Goal: Communication & Community: Answer question/provide support

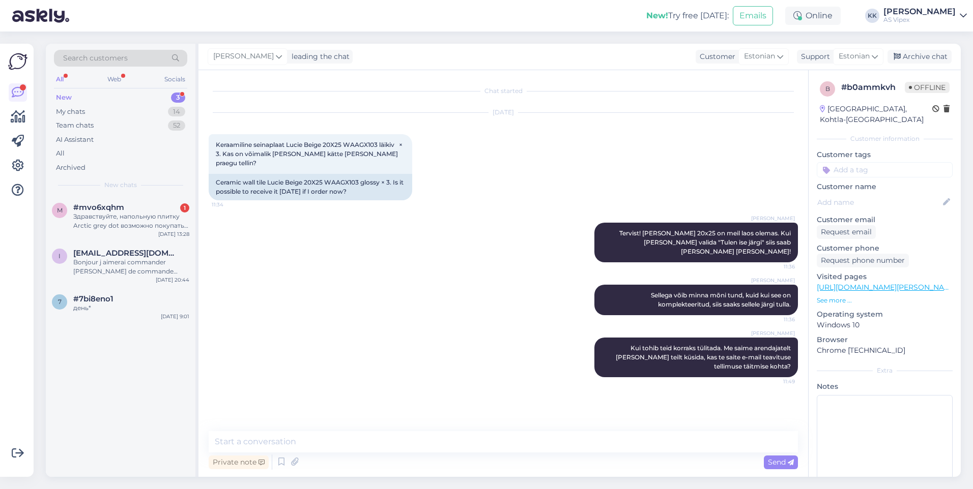
click at [129, 96] on div "New 3" at bounding box center [120, 98] width 133 height 14
click at [131, 213] on div "Здравствуйте, напольную плитку Arctic grey dot возможно покупать только целыми …" at bounding box center [131, 221] width 116 height 18
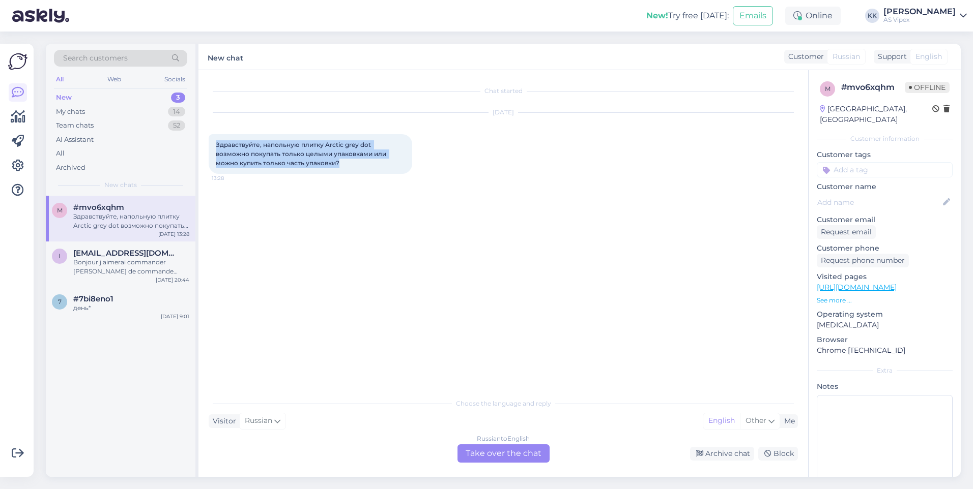
drag, startPoint x: 293, startPoint y: 164, endPoint x: 213, endPoint y: 144, distance: 81.7
click at [213, 144] on div "Здравствуйте, напольную плитку Arctic grey dot возможно покупать только целыми …" at bounding box center [310, 154] width 203 height 40
copy span "Здравствуйте, напольную плитку Arctic grey dot возможно покупать только целыми …"
click at [727, 424] on div "English" at bounding box center [721, 421] width 37 height 15
click at [767, 420] on div "Other" at bounding box center [760, 421] width 40 height 15
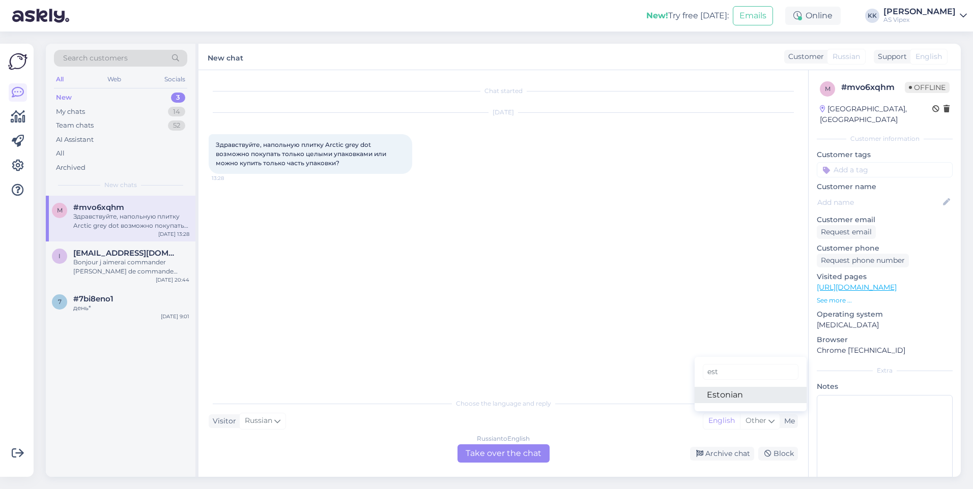
type input "est"
click at [734, 392] on link "Estonian" at bounding box center [750, 395] width 112 height 16
click at [536, 452] on div "Russian to Estonian Take over the chat" at bounding box center [503, 454] width 92 height 18
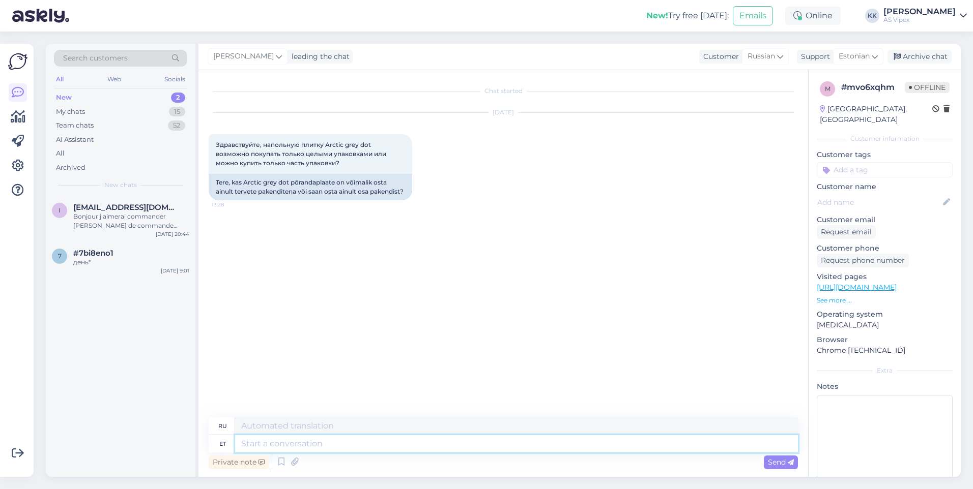
click at [481, 448] on textarea at bounding box center [516, 443] width 563 height 17
type textarea "Y"
type textarea "Tervist"
type textarea "Здоровье"
type textarea "Tervist!"
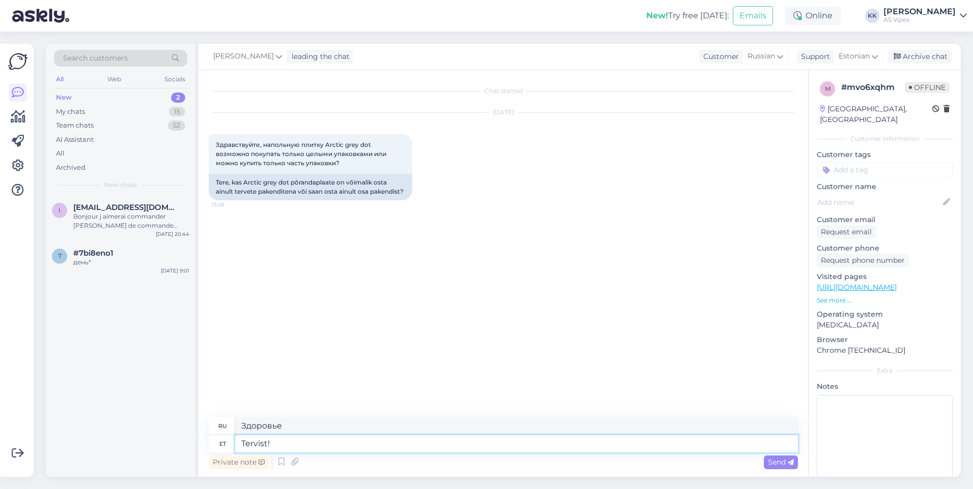
type textarea "Ваше здоровье!"
type textarea "Tervist! Kahjuks m"
type textarea "Здравствуйте! К сожалению."
type textarea "Tervist! Kahjuks müüme ne"
type textarea "Здравствуйте! К сожалению, мы продаём."
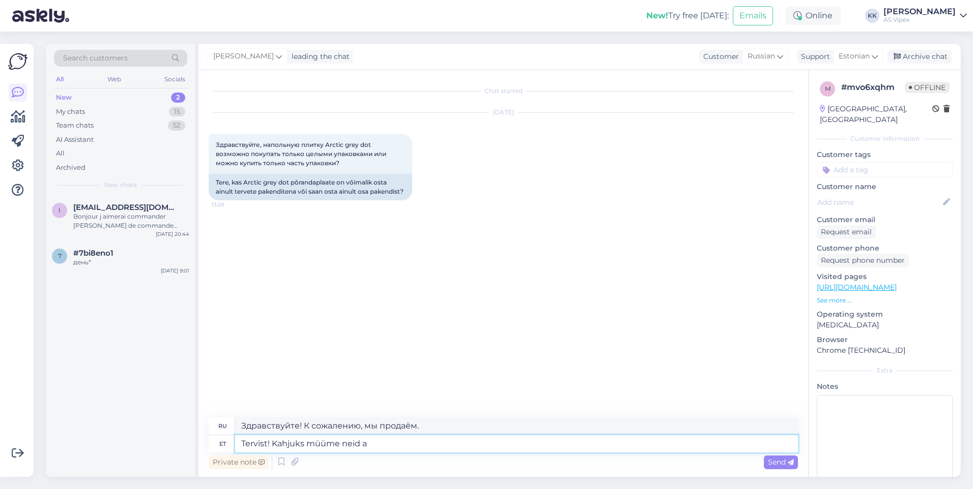
type textarea "Tervist! Kahjuks müüme neid ai"
type textarea "Здравствуйте! К сожалению, мы их продаём."
type textarea "Tervist! Kahjuks müüme neid ainult t"
type textarea "Здравствуйте! К сожалению, мы продаём только их."
type textarea "Tervist! Kahjuks müüme neid ainult tervete p"
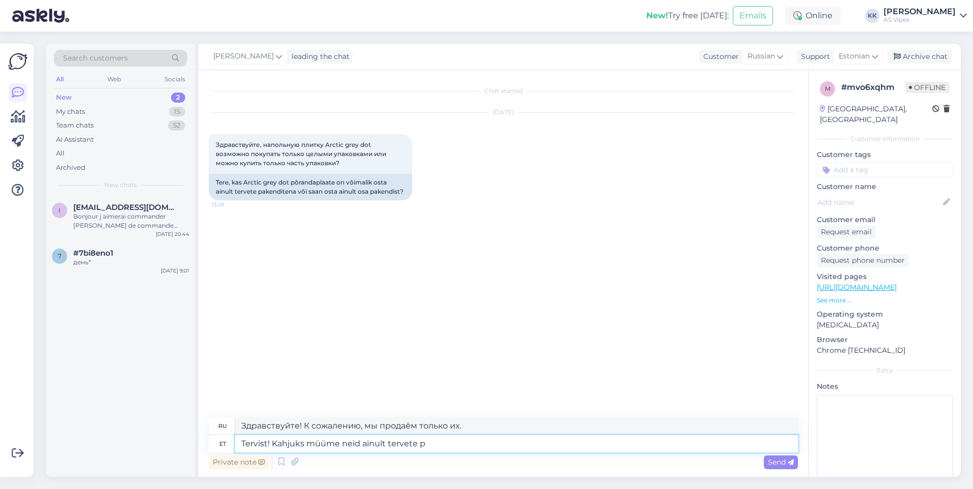
type textarea "Здравствуйте! К сожалению, мы продаём их только целиком."
type textarea "Tervist! Kahjuks müüme neid ainult tervete pakkidena!"
type textarea "Здравствуйте! К сожалению, мы продаём их только целыми упаковками!"
type textarea "Tervist! Kahjuks müüme neid ainult tervete pakkidena!"
click at [797, 460] on div "Send" at bounding box center [781, 463] width 34 height 14
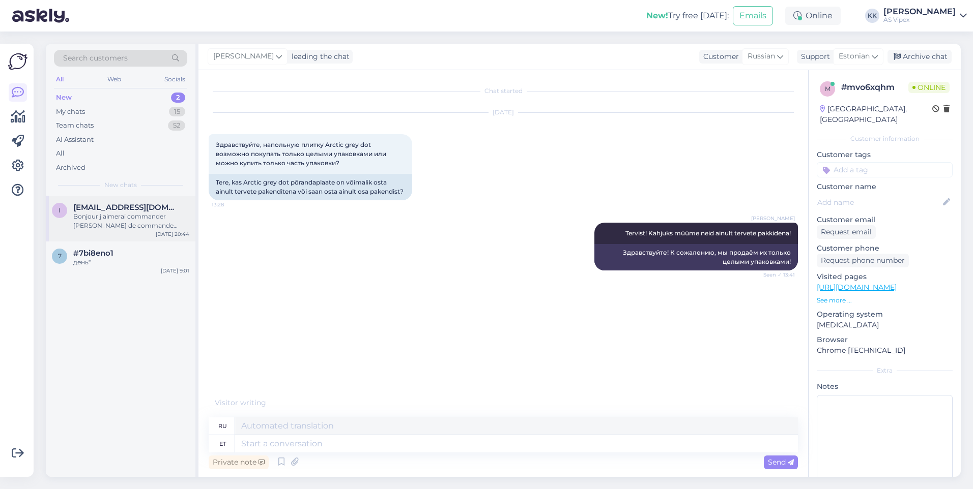
click at [130, 219] on div "Bonjour j aimerai commander [PERSON_NAME] de commande pour baignoire Harma Blue…" at bounding box center [131, 221] width 116 height 18
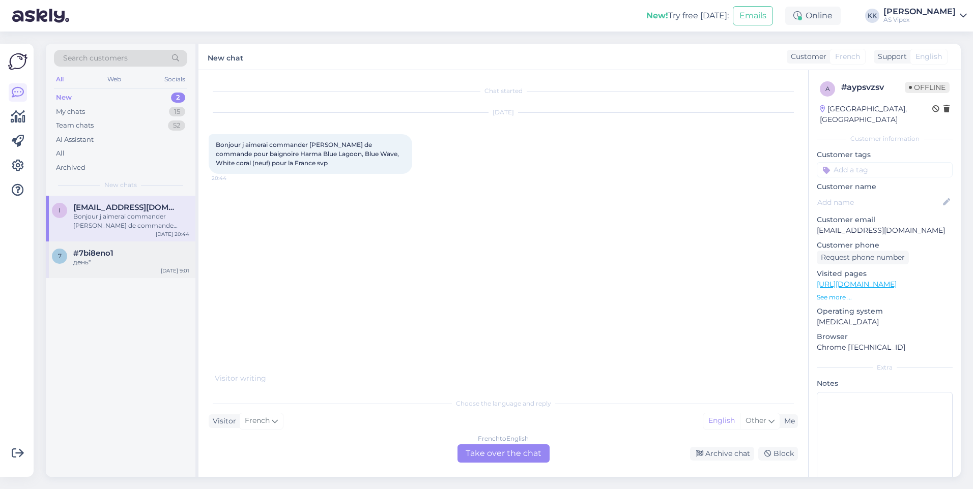
click at [80, 259] on div "день*" at bounding box center [131, 262] width 116 height 9
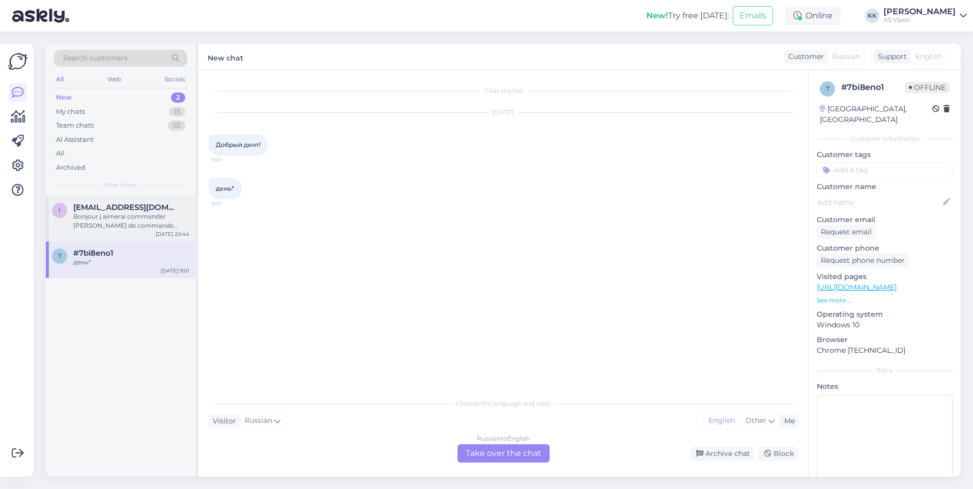
click at [173, 233] on div "[DATE] 20:44" at bounding box center [173, 234] width 34 height 8
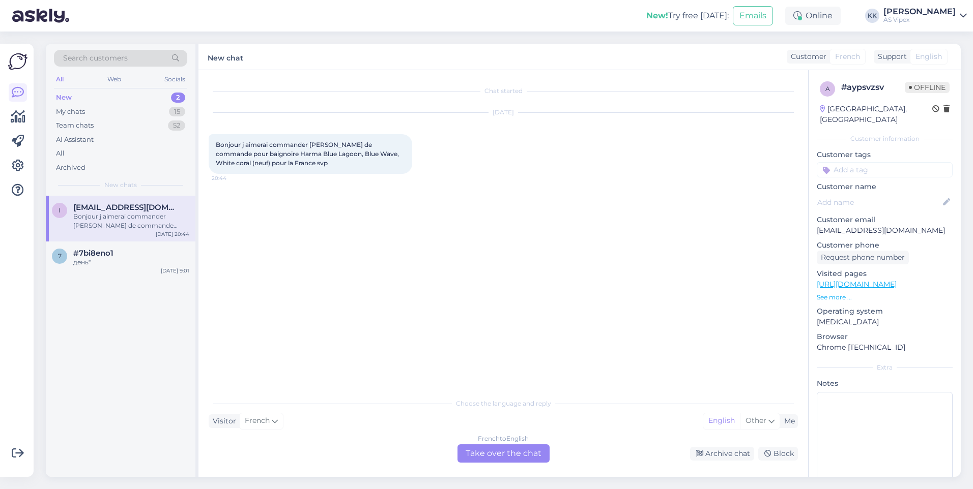
click at [530, 459] on div "French to English Take over the chat" at bounding box center [503, 454] width 92 height 18
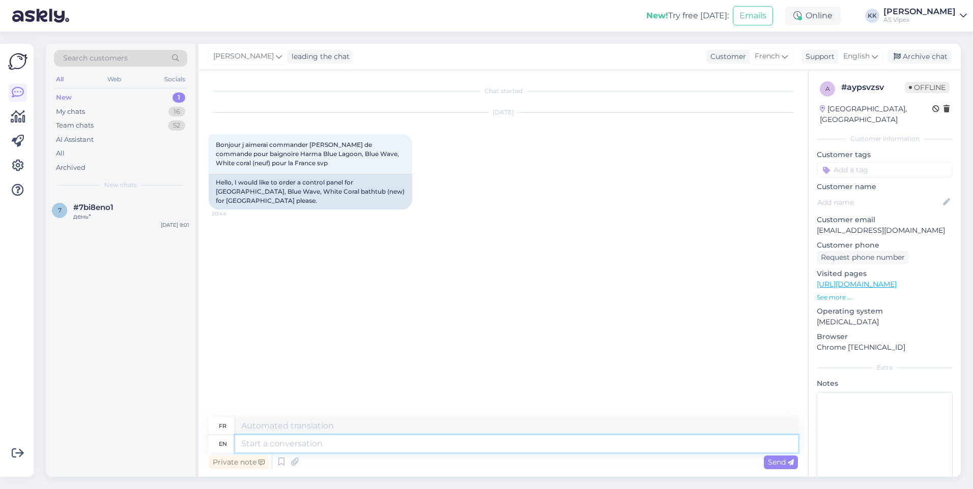
click at [474, 441] on textarea at bounding box center [516, 443] width 563 height 17
type textarea "Hello!"
type textarea "Bonjour!"
type textarea "Hello! Please w"
type textarea "Bonjour ! S'il vous plaît"
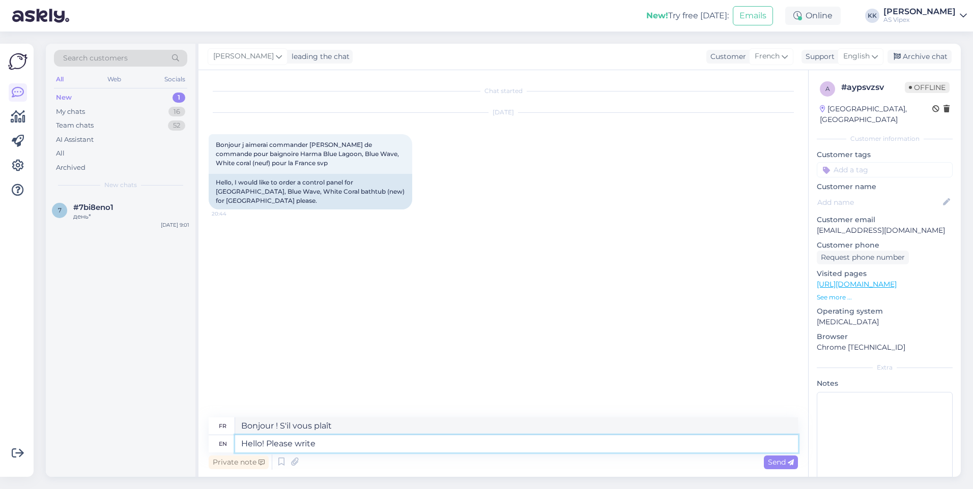
type textarea "Hello! Please write t"
type textarea "Bonjour ! Veuillez écrire"
type textarea "Hello! Please write to"
type textarea "Bonjour ! Veuillez écrire à"
type textarea "Hello! Please write to [EMAIL_ADDRESS][DOMAIN_NAME] i"
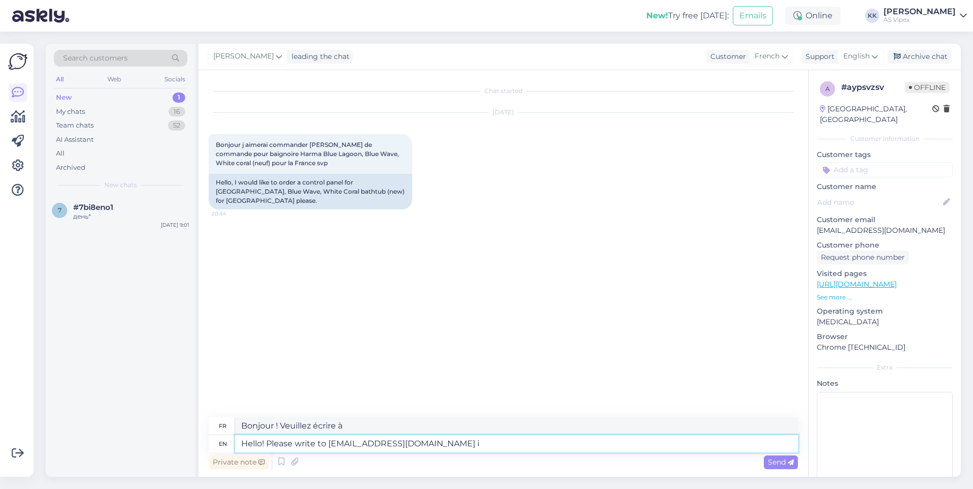
type textarea "Bonjour ! Veuillez écrire à [EMAIL_ADDRESS][DOMAIN_NAME]"
type textarea "Hello! Please write to [EMAIL_ADDRESS][DOMAIN_NAME] in"
type textarea "Bonjour ! Veuillez écrire à [EMAIL_ADDRESS][DOMAIN_NAME]"
type textarea "Hello! Please write to [EMAIL_ADDRESS][DOMAIN_NAME]"
type textarea "Bonjour ! Veuillez écrire à [EMAIL_ADDRESS][DOMAIN_NAME]"
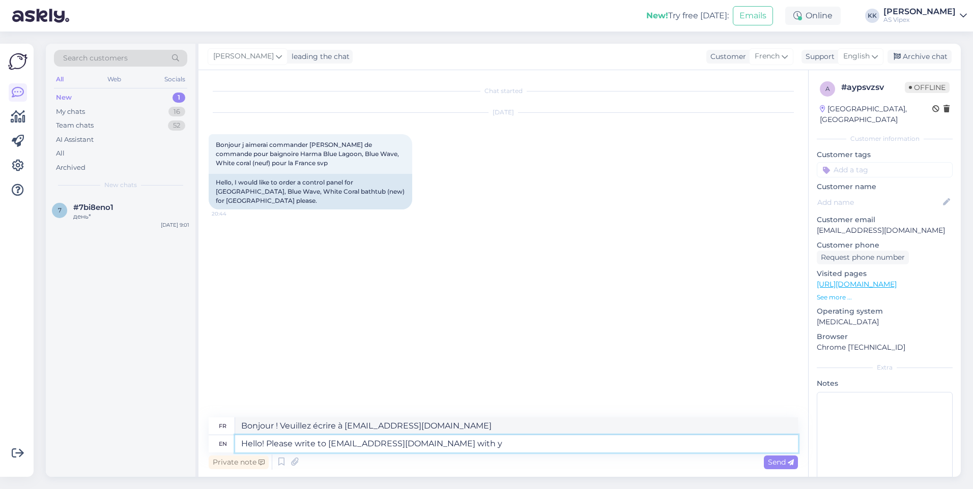
type textarea "Hello! Please write to [EMAIL_ADDRESS][DOMAIN_NAME] with yo"
type textarea "Bonjour ! Veuillez écrire à [EMAIL_ADDRESS][DOMAIN_NAME] avec"
type textarea "Hello! Please write to [EMAIL_ADDRESS][DOMAIN_NAME] with your r"
type textarea "Bonjour ! Veuillez écrire à [EMAIL_ADDRESS][DOMAIN_NAME] avec votre"
type textarea "Hello! Please write to [EMAIL_ADDRESS][DOMAIN_NAME] with your request!"
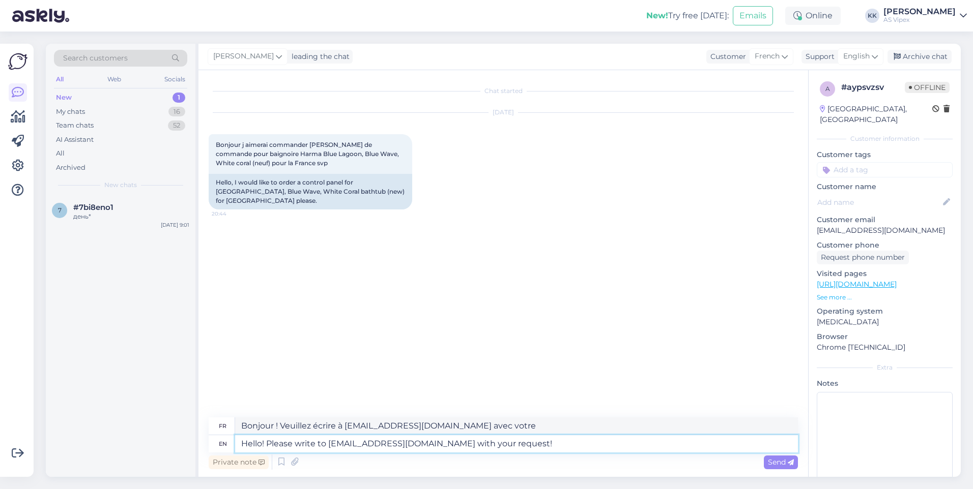
type textarea "Bonjour ! Veuillez écrire à [EMAIL_ADDRESS][DOMAIN_NAME] pour toute demande !"
type textarea "Hello! Please write to [EMAIL_ADDRESS][DOMAIN_NAME] with your request!"
click at [787, 463] on icon at bounding box center [790, 463] width 6 height 6
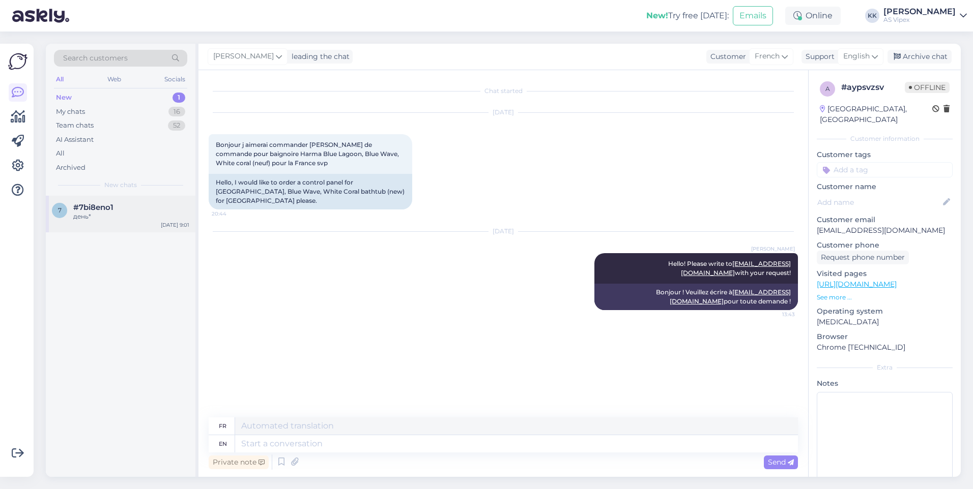
click at [118, 213] on div "день*" at bounding box center [131, 216] width 116 height 9
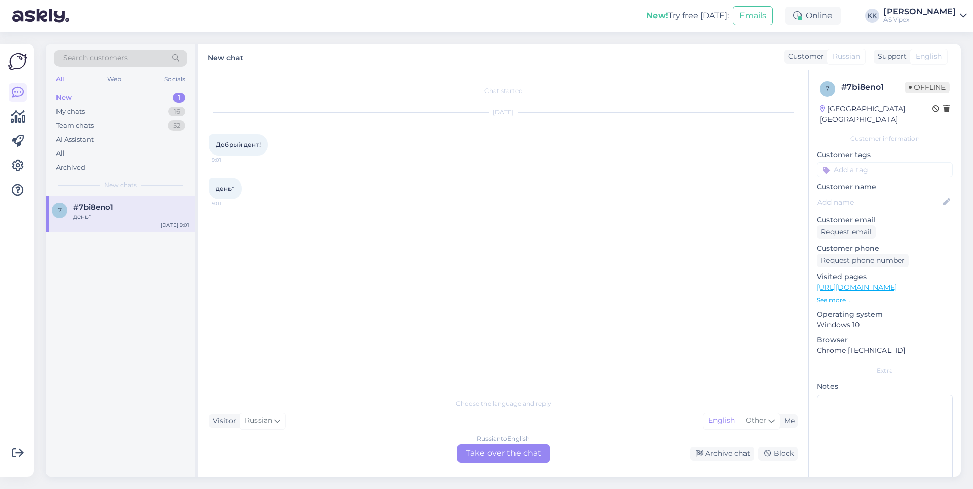
click at [538, 454] on div "Russian to English Take over the chat" at bounding box center [503, 454] width 92 height 18
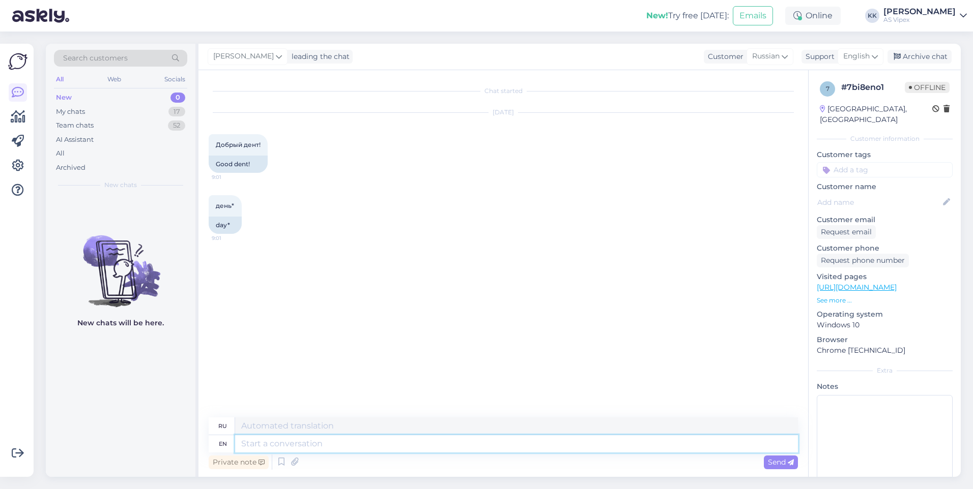
click at [405, 444] on textarea at bounding box center [516, 443] width 563 height 17
type textarea "Tere"
type textarea "Тере"
type textarea "Tere hommikust!"
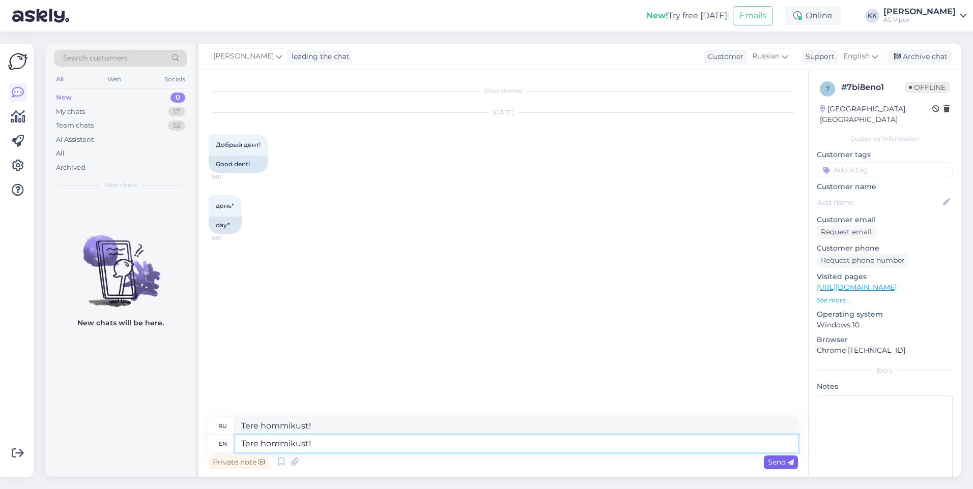
type textarea "Tere hommikust!"
click at [773, 464] on span "Send" at bounding box center [781, 462] width 26 height 9
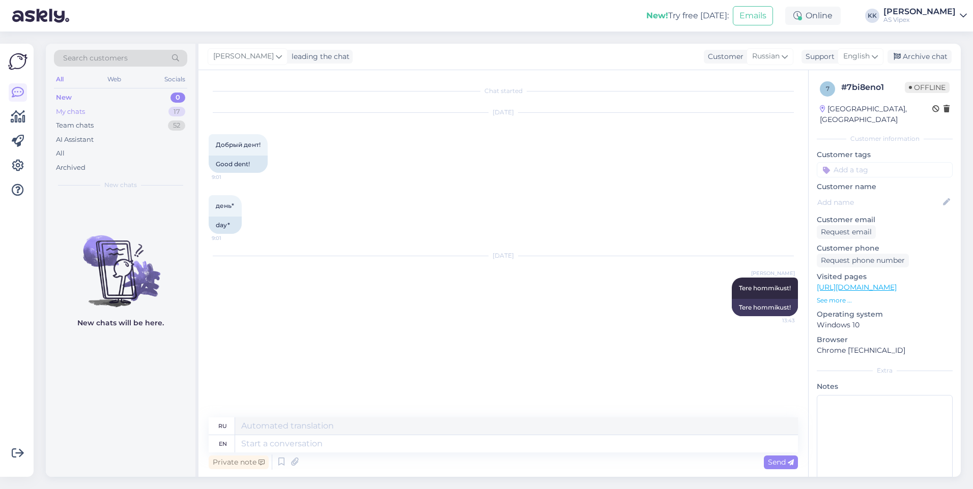
click at [121, 113] on div "My chats 17" at bounding box center [120, 112] width 133 height 14
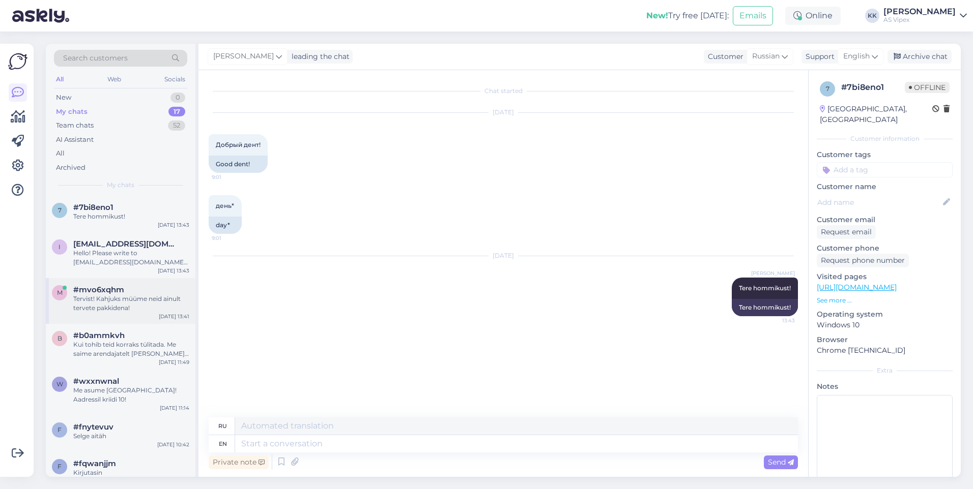
click at [143, 288] on div "#mvo6xqhm" at bounding box center [131, 289] width 116 height 9
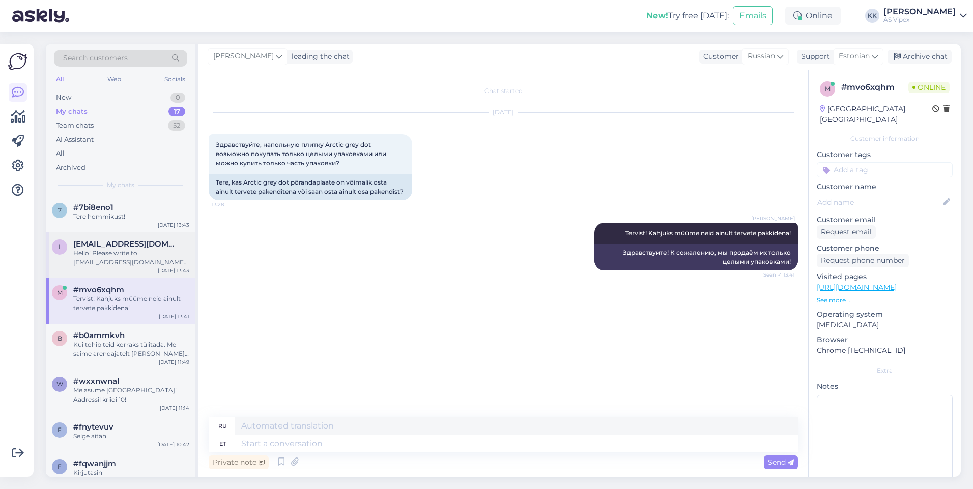
click at [134, 235] on div "i [EMAIL_ADDRESS][DOMAIN_NAME] Hello! Please write to [EMAIL_ADDRESS][DOMAIN_NA…" at bounding box center [121, 255] width 150 height 46
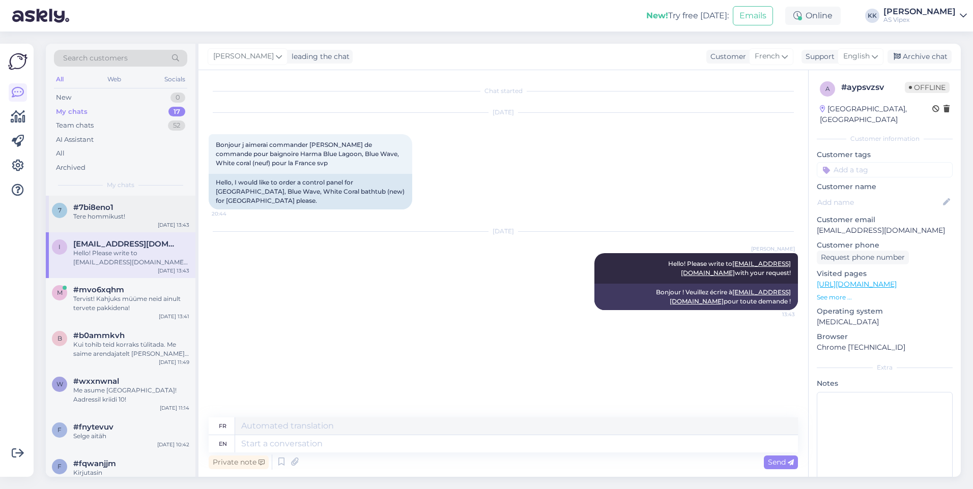
click at [137, 221] on div "Tere hommikust!" at bounding box center [131, 216] width 116 height 9
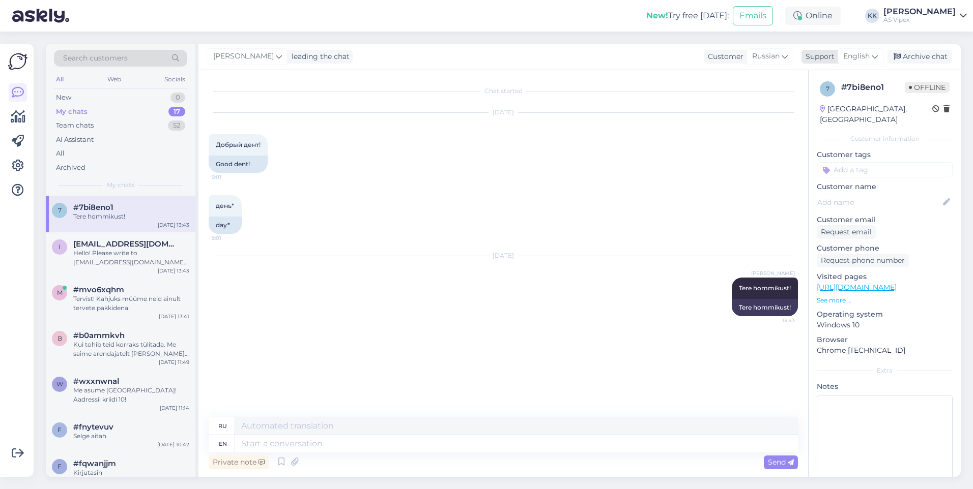
click at [858, 61] on span "English" at bounding box center [856, 56] width 26 height 11
click at [846, 97] on link "Estonian" at bounding box center [842, 102] width 112 height 16
click at [723, 299] on button at bounding box center [725, 297] width 6 height 9
click at [655, 262] on div "[DATE] [PERSON_NAME] Tere hommikust! 13:43 Tere hommikust! Report translation" at bounding box center [503, 286] width 589 height 82
click at [111, 299] on div "Tervist! Kahjuks müüme neid ainult tervete pakkidena!" at bounding box center [131, 304] width 116 height 18
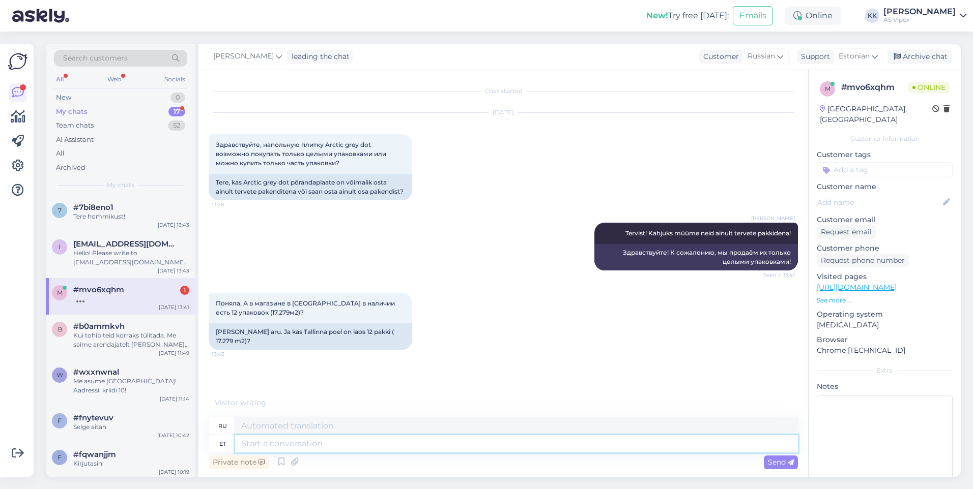
click at [321, 439] on textarea at bounding box center [516, 443] width 563 height 17
type textarea "Palun an"
type textarea "Пожалуйста"
type textarea "[PERSON_NAME] andke m"
type textarea "Пожалуйста, дайте"
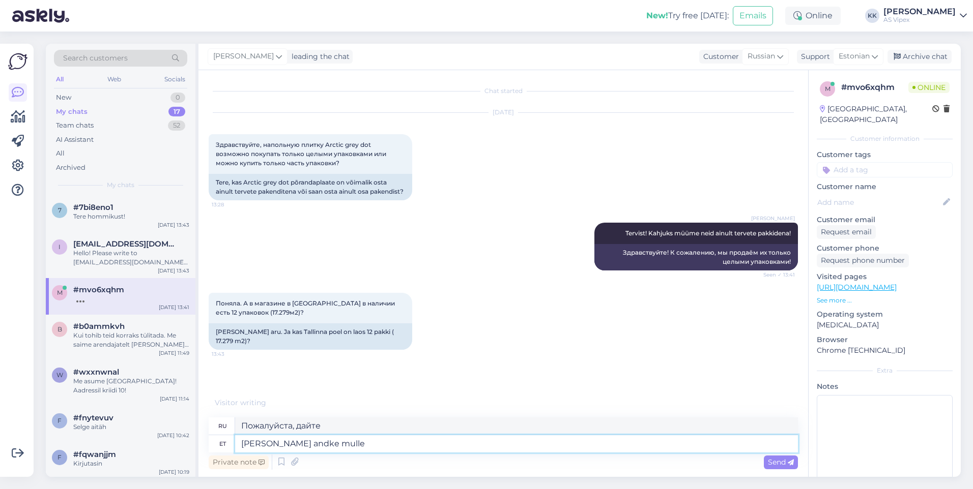
type textarea "[PERSON_NAME] andke mulle"
type textarea "Пожалуйста, дайте мне"
type textarea "[PERSON_NAME] andke mulle üks s"
type textarea "Пожалуйста, дайте мне один."
type textarea "Palun andke mulle üks sekund, ma"
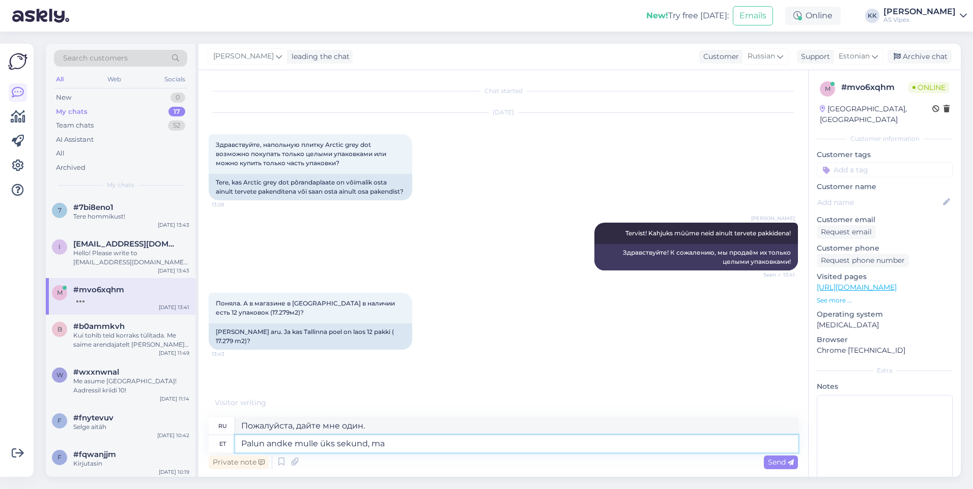
type textarea "Пожалуйста, дайте мне одну секунду,"
type textarea "Palun andke mulle üks sekund, ma k"
type textarea "Пожалуйста, дайте мне секунду, я"
type textarea "Palun andke mulle üks sekund, ma kohe ko"
type textarea "Пожалуйста, дайте мне секунду, я сейчас вернусь."
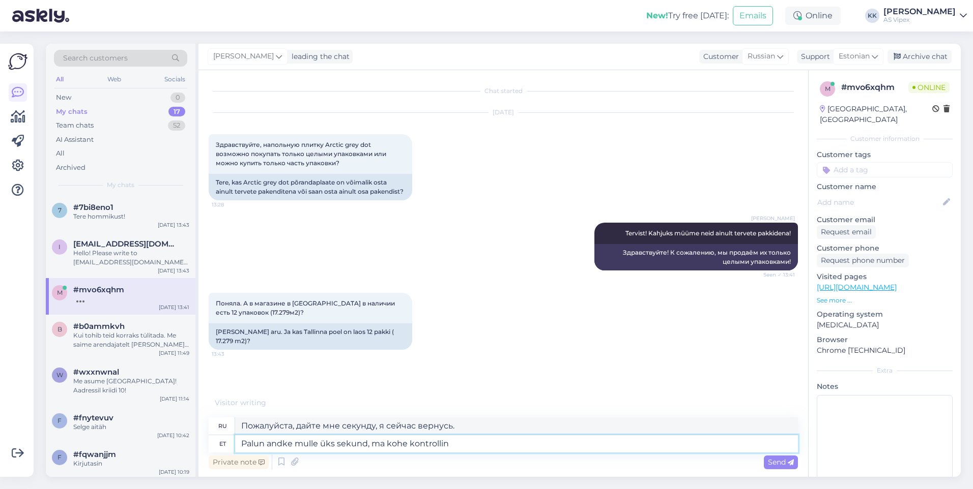
type textarea "Palun andke mulle üks sekund, ma kohe kontrollin"
type textarea "Дайте мне секунду, я сейчас проверю."
type textarea "Palun andke mulle üks sekund, ma kohe kontrollin üle!"
type textarea "Дайте мне секунду, я сейчас же проверю!"
type textarea "Palun andke mulle üks sekund, ma kohe kontrollin üle!"
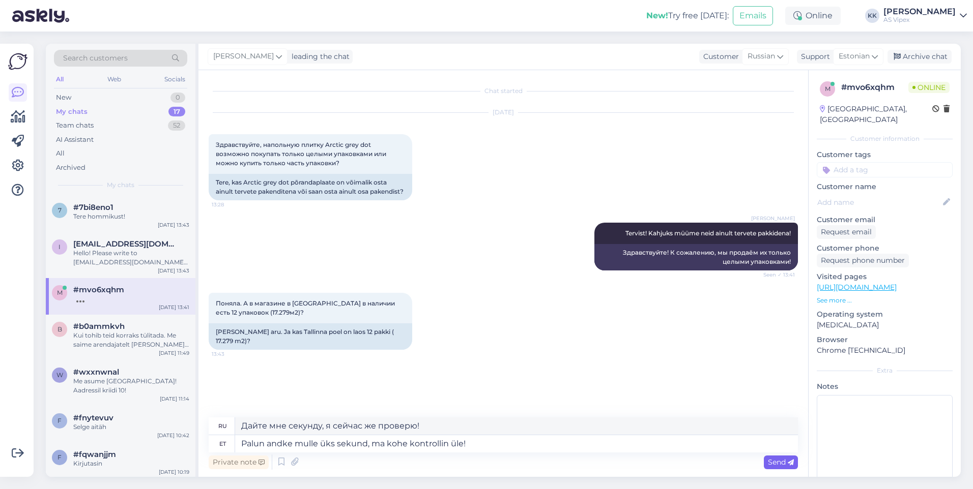
click at [776, 466] on span "Send" at bounding box center [781, 462] width 26 height 9
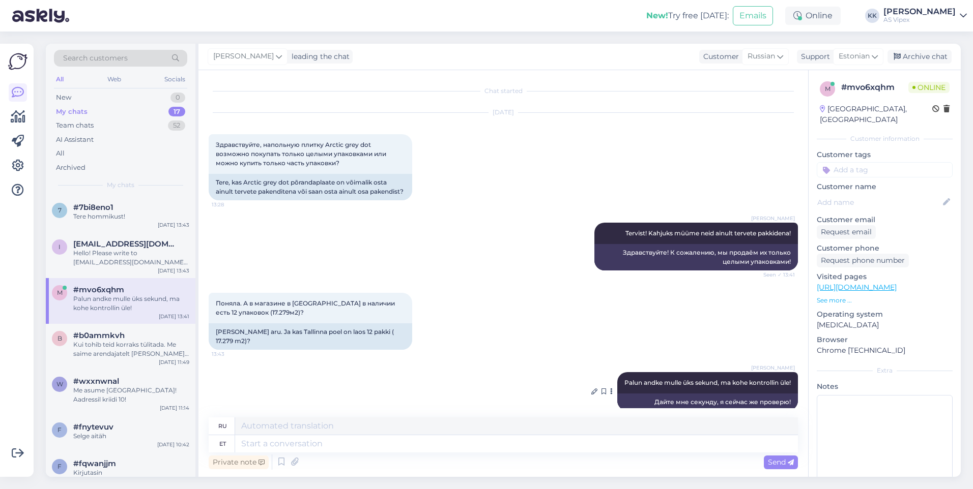
scroll to position [14, 0]
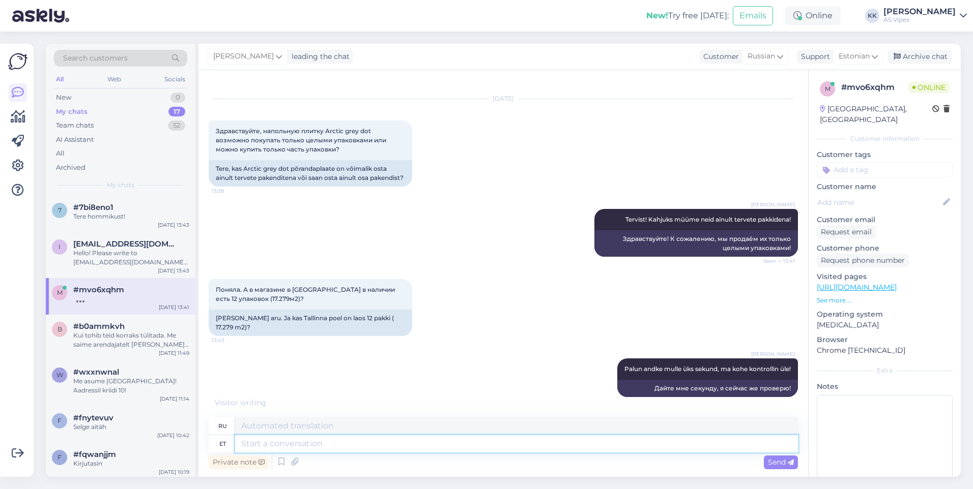
click at [490, 445] on textarea at bounding box center [516, 443] width 563 height 17
type textarea "Jah m"
type textarea "Да"
type textarea "Jah meil o"
type textarea "Да, у нас есть"
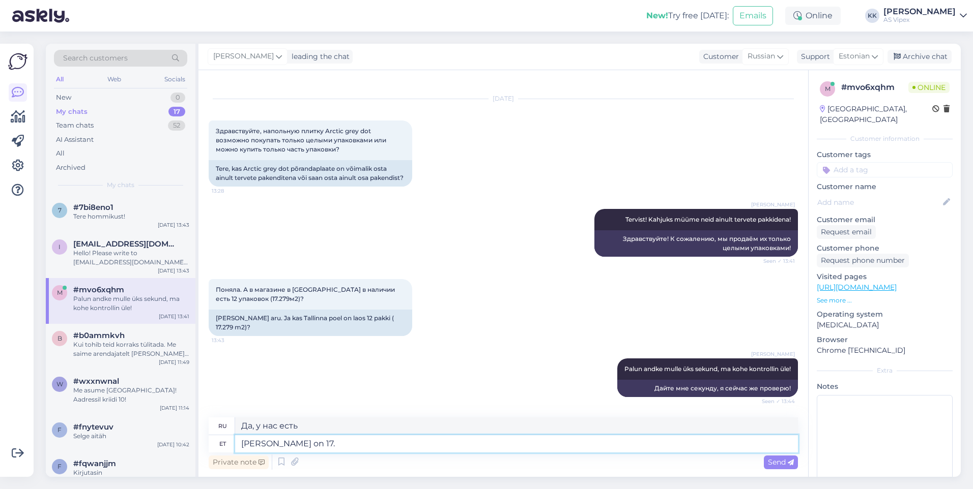
type textarea "[PERSON_NAME] on 17.2"
type textarea "Да у нас 17.2"
type textarea "[PERSON_NAME] on"
type textarea "Да, у нас есть"
type textarea "Jah meil on olemas p"
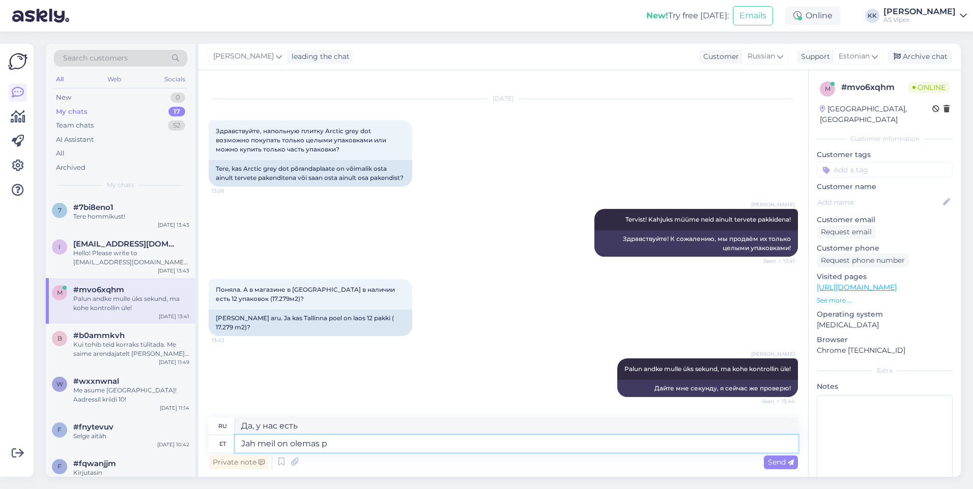
type textarea "Да, у нас это есть."
type textarea "Jah meil on olemas piisavalt p"
type textarea "Да, у нас достаточно."
type textarea "Jah meil on olemas piisavalt palju!"
type textarea "Да, у нас достаточно!"
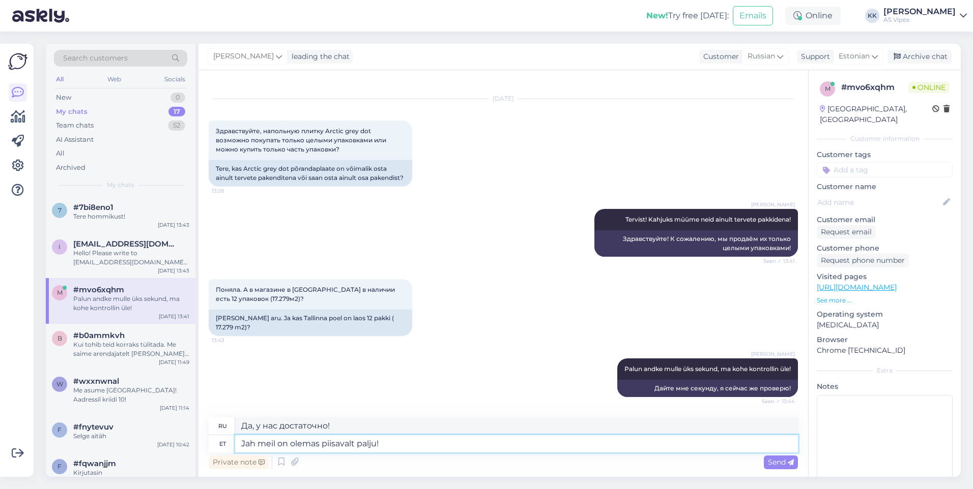
click at [255, 443] on textarea "Jah meil on olemas piisavalt palju!" at bounding box center [516, 443] width 563 height 17
type textarea "Jah, meil on olemas piisavalt palju!"
click at [393, 447] on textarea "Jah, meil on olemas piisavalt palju!" at bounding box center [516, 443] width 563 height 17
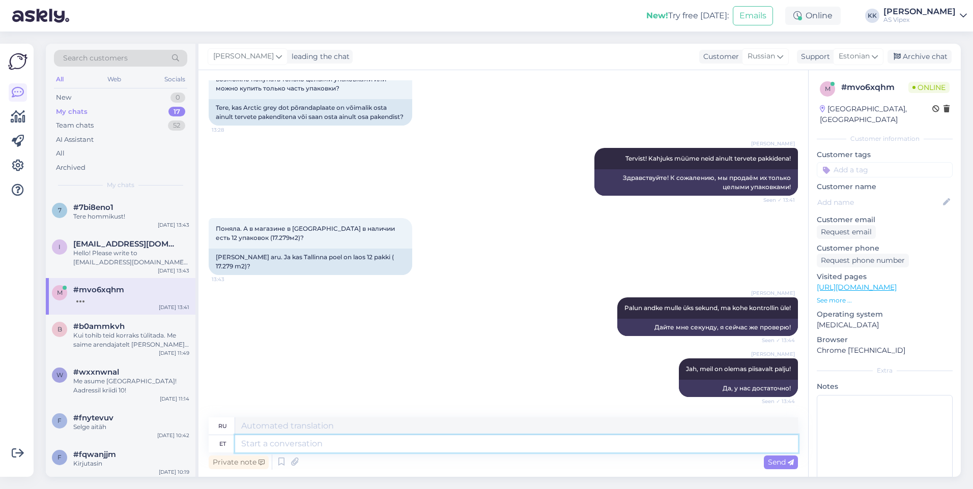
scroll to position [136, 0]
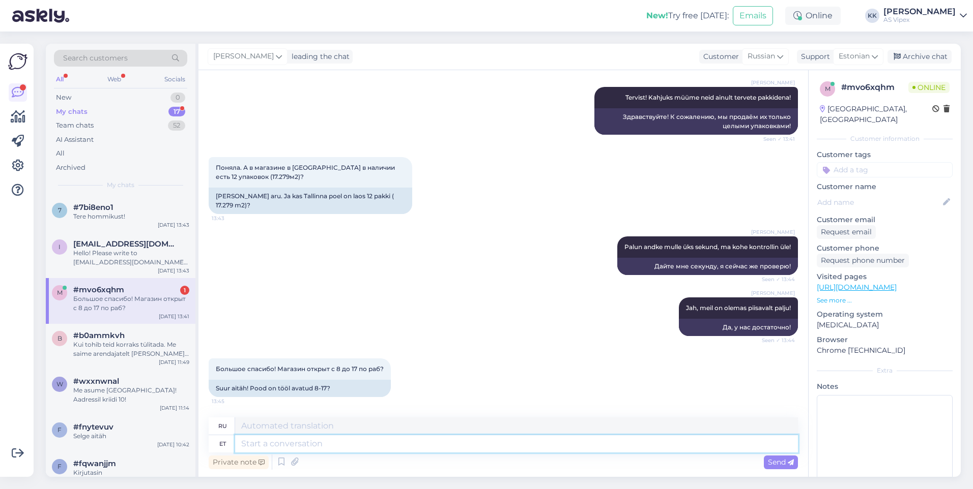
type textarea "8"
type textarea "Jah!"
type textarea "Да!"
type textarea "Jah! [PERSON_NAME]"
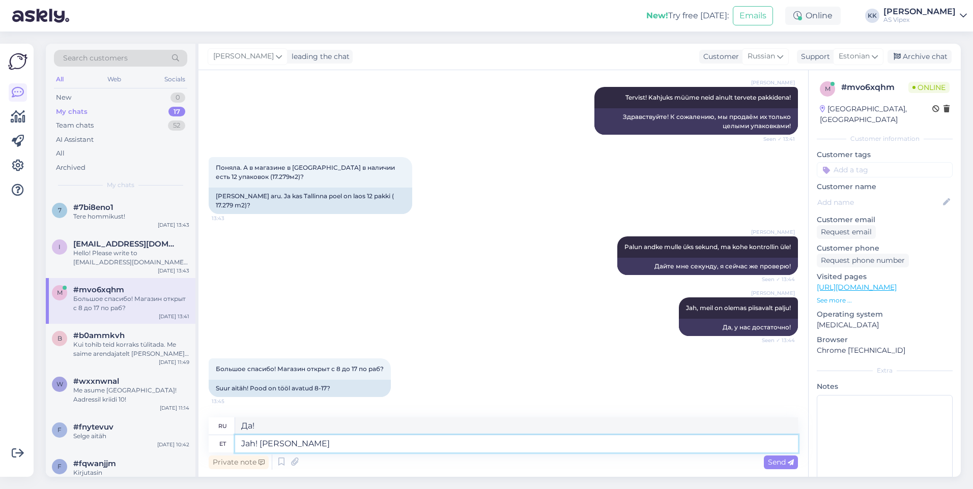
type textarea "Да! Часы"
type textarea "Jah! [PERSON_NAME] 8-17"
type textarea "Да! С 8 утра до 5 вечера"
type textarea "Jah! [PERSON_NAME] 8-17 on av"
type textarea "Да! С 8 утра до 5 вечера."
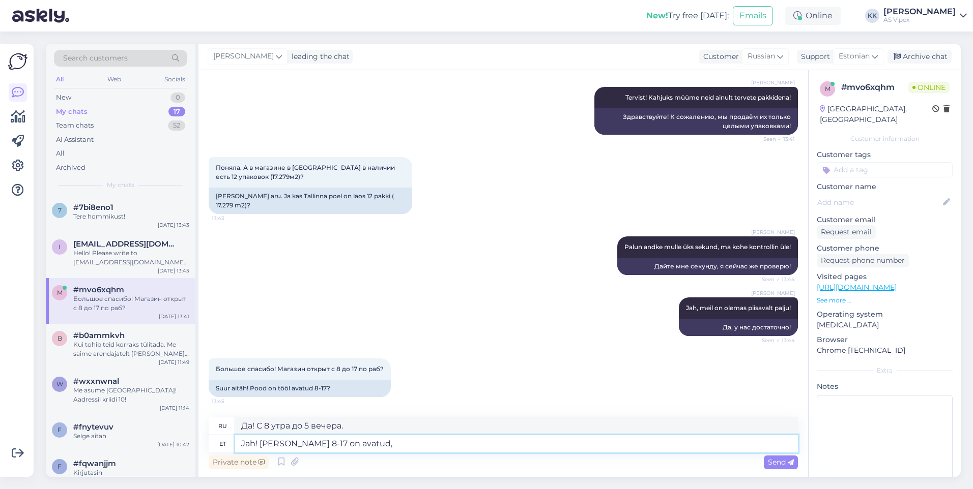
type textarea "Jah! [PERSON_NAME] 8-17 on avatud, k"
type textarea "Да! Открыто с 8:00 до 17:00."
type textarea "Jah! [PERSON_NAME] 8-17 on avatud, kuid k"
type textarea "Да! Открыто с 8 утра до 5 вечера, но"
type textarea "Jah! [PERSON_NAME] 8-17 on avatud, kuid kõige pa"
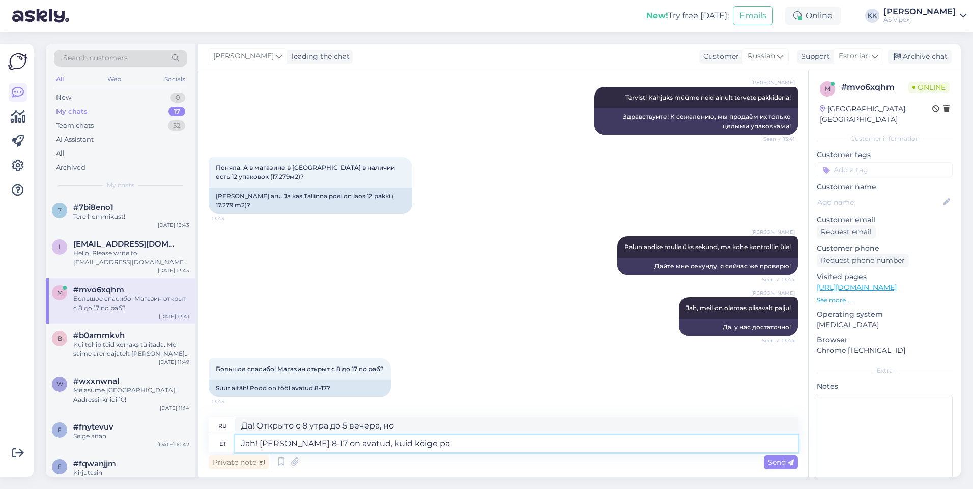
type textarea "Да! Открыто с 8 утра до 5 вечера, но большинство"
type textarea "Jah! [PERSON_NAME] 8-17 on avatud, kuid kõige parem"
type textarea "Да! Открыто с 8 утра до 5 вечера, но самое лучшее —"
type textarea "Jah! [PERSON_NAME] 8-17 on avatud, kuid kõige parem on j"
type textarea "Да! Открыто с 8 утра до 5 вечера, но лучшее время —"
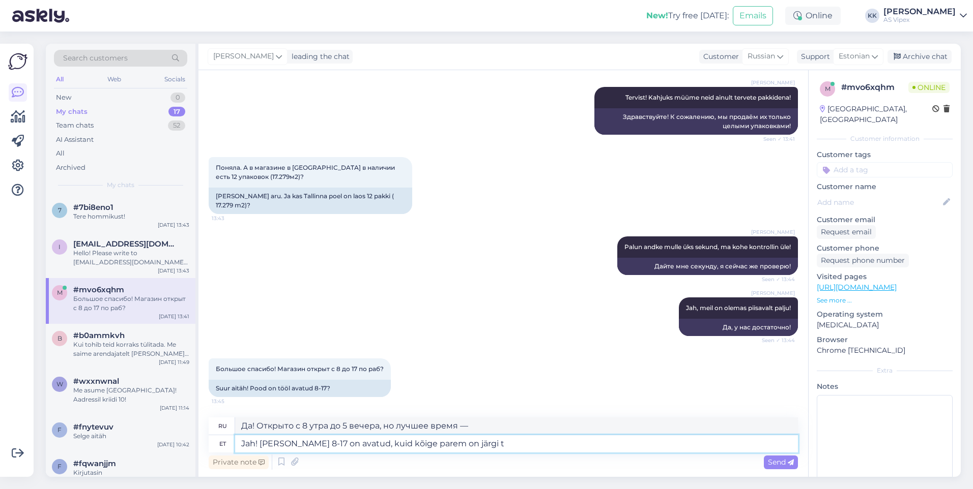
type textarea "Jah! [PERSON_NAME] 8-17 on avatud, kuid kõige parem on järgi tu"
type textarea "Да! Открыто с 8:00 до 17:00, но лучше забрать самовывозом."
type textarea "Jah! [PERSON_NAME] 8-17 on avatud, kuid kõige parem on järgi tulla"
type textarea "Да! Открыто с 8:00 до 17:00, но лучше приехать и забрать самостоятельно."
type textarea "Jah! [PERSON_NAME] 8-17 on avatud, kuid kõige parem on järgi tulla kellla"
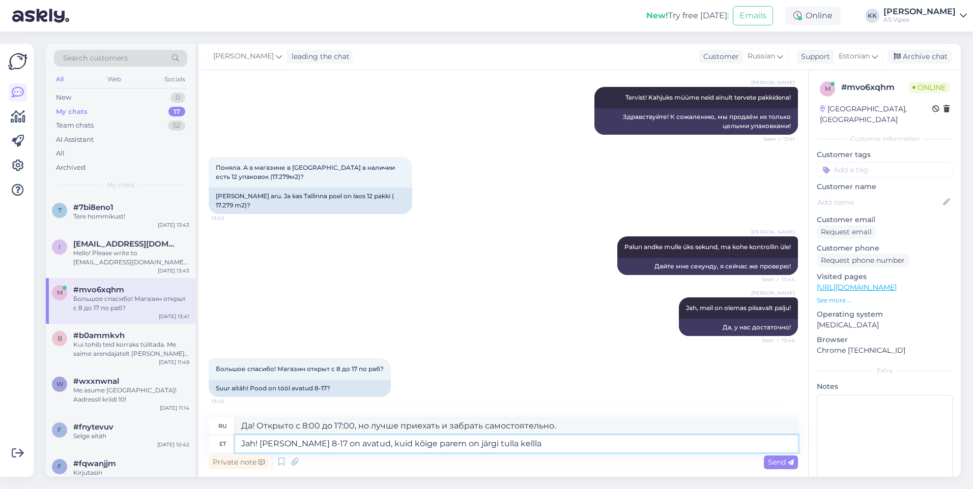
type textarea "Да! Открыто с 8:00 до 17:00, но лучше приходить после 10:00."
type textarea "Jah! [PERSON_NAME] 8-17 on avatud, kuid kõige parem on järgi tulla kella"
type textarea "Да! Открыто с 8 утра до 5 вечера, но лучше прийти"
type textarea "Jah! [PERSON_NAME] 8-17 on avatud, kuid kõige parem on järgi tulla kella 9"
type textarea "Да! Часы работы: с 8:00 до 17:00, но лучше всего забирать в 9:00."
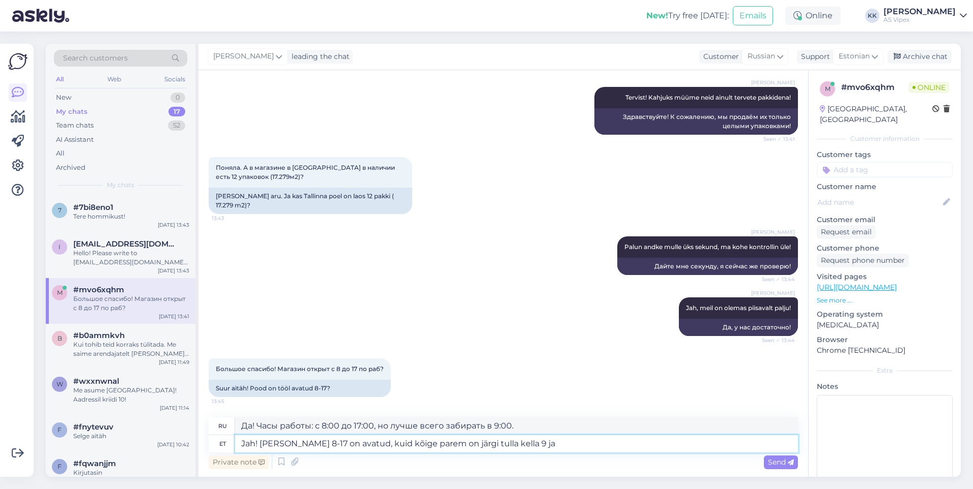
type textarea "Jah! [PERSON_NAME] 8-17 on avatud, kuid kõige parem on järgi tulla kella 9 ja"
type textarea "Да! Открыто с 8 утра до 5 вечера, но лучше всего приходить с 9 утра до"
type textarea "Jah! [PERSON_NAME] 8-17 on avatud, kuid kõige parem on järgi tulla kella"
type textarea "Да! Открыто с 8 утра до 5 вечера, но лучше прийти"
type textarea "Jah! [PERSON_NAME] 8-17 on avatud, kuid kõige parem on järgi tulla"
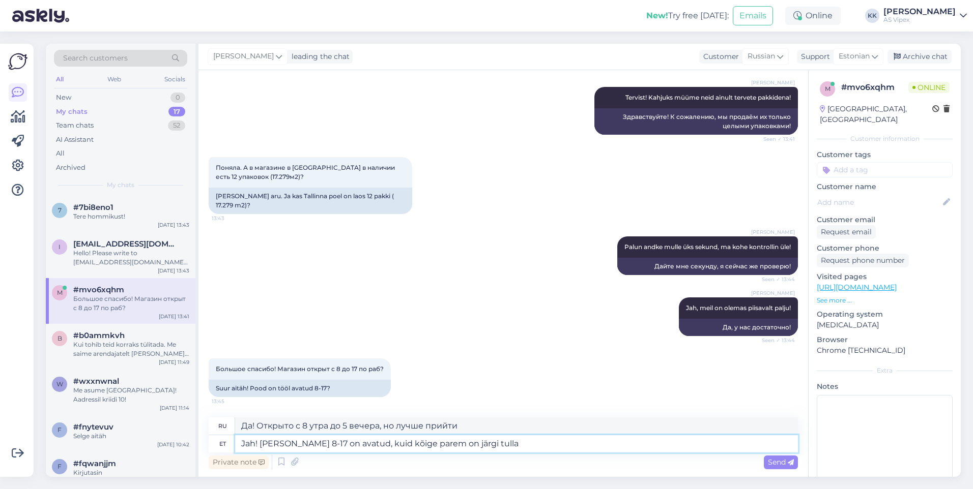
type textarea "Да! Открыто с 8:00 до 17:00, но лучше приехать и забрать самостоятельно."
type textarea "Jah! [PERSON_NAME] 8-17 on avatud, kuid kõige parem on järgi tulla 9-16:30."
type textarea "Да! Открыто с 8:00 до 17:00, но лучше всего приходить с 9:00 до 16:30."
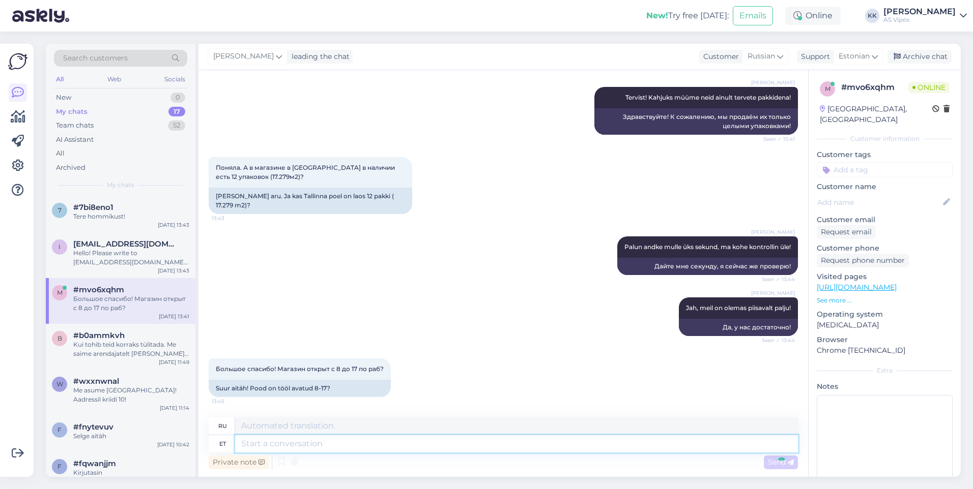
scroll to position [215, 0]
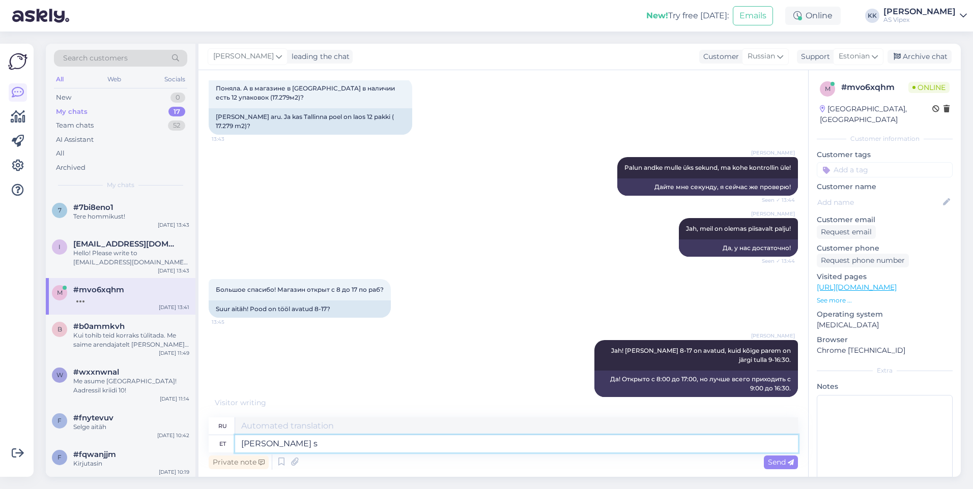
type textarea "Kui so"
type textarea "Если"
type textarea "Kui sooritada l"
type textarea "Когда выполнять"
type textarea "Kui sooritada lehel os"
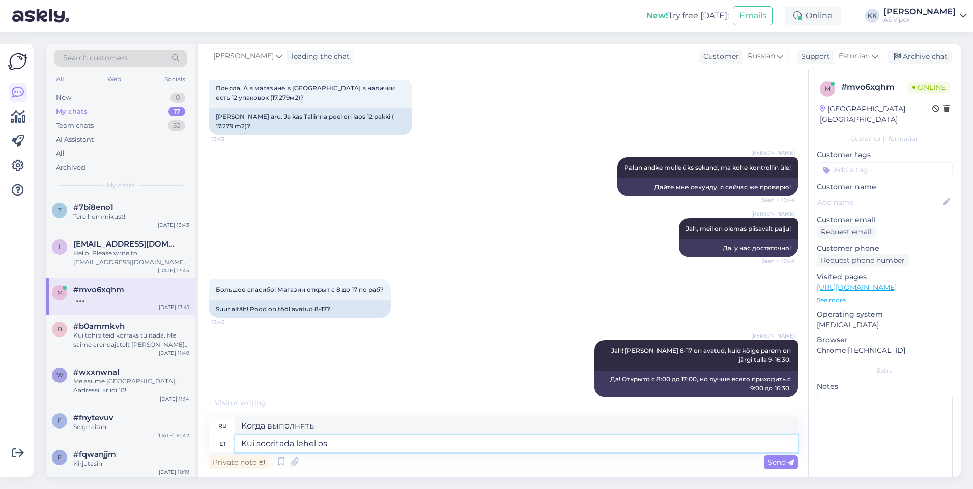
type textarea "При выполнении на странице"
type textarea "Kui sooritada lehel ost ja"
type textarea "При совершении покупки на странице"
type textarea "Kui sooritada lehel ost ja va"
type textarea "Когда вы совершаете покупку на странице и"
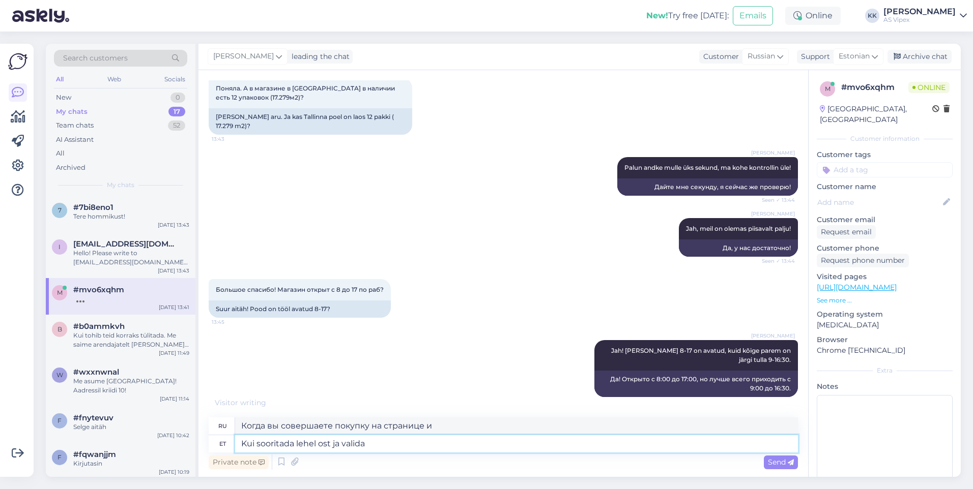
type textarea "Kui sooritada lehel ost ja valida"
type textarea "Когда вы совершаете покупку на странице и выбираете"
type textarea "Kui sooritada lehel ost ja valida "Tulen i"
type textarea "Если вы совершаете покупку на странице и выбираете «Я иду»"
type textarea "Kui sooritada lehel ost ja valida "Tulen ise j"
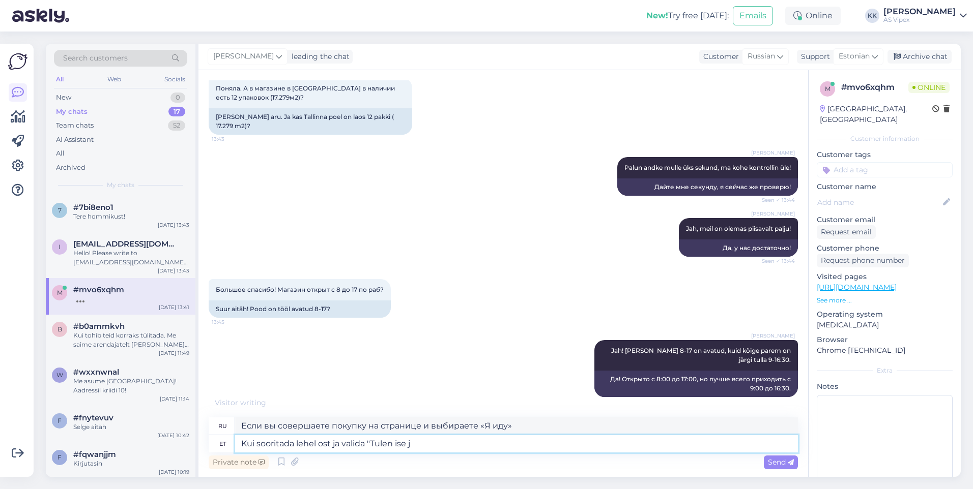
type textarea "Если вы сделаете покупку на странице и выберете «Приеду сам»"
type textarea "Kui sooritada lehel ost ja valida "Tulen ise järgi" t"
type textarea "Когда вы совершаете покупку на странице и выбираете «Заберу сам»"
type textarea "Kui sooritada lehel ost ja valida "Tulen ise järgi" transpordi v"
type textarea "Если вы сделаете покупку на странице и выберете доставку «Я заберу вас сам»"
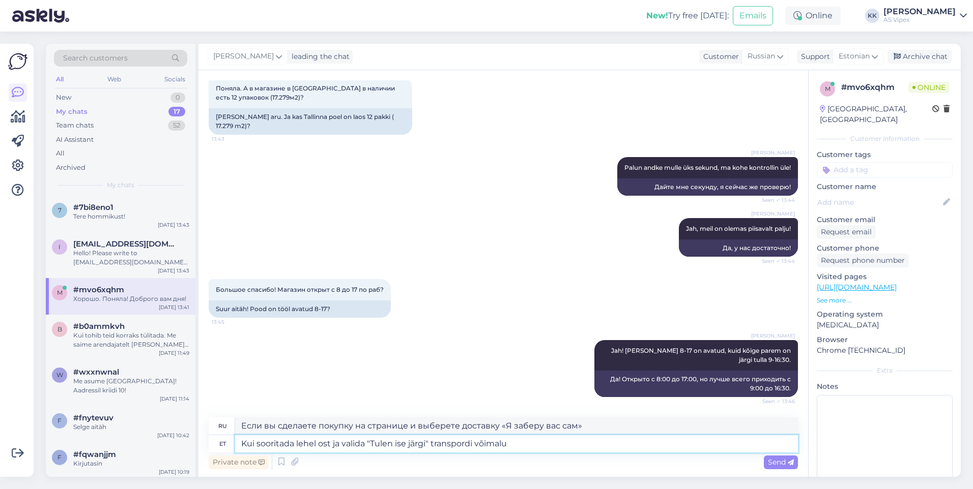
scroll to position [276, 0]
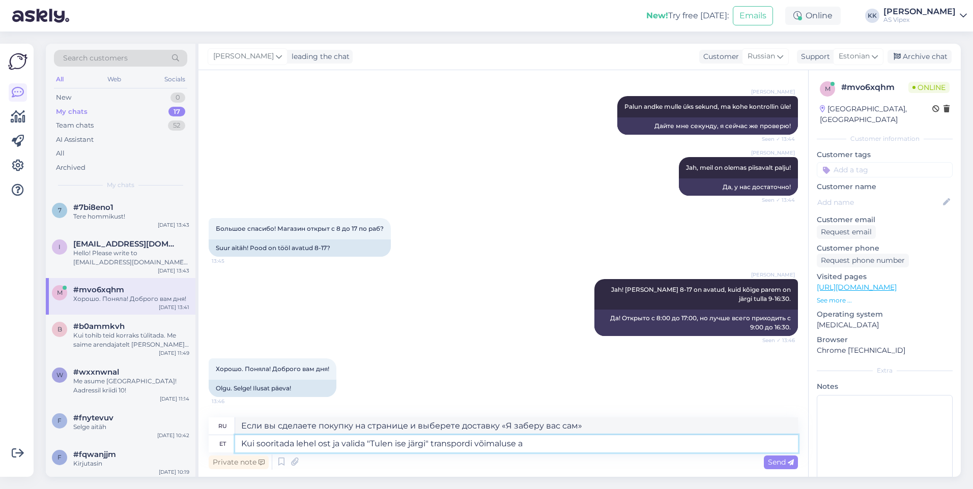
type textarea "Kui sooritada lehel ost ja valida "Tulen ise järgi" transpordi võimaluse al"
type textarea "Если вы совершаете покупку на сайте и выбираете вариант доставки «Самовывоз»"
type textarea "Kui sooritada lehel ost ja valida "Tulen ise järgi" transpordi võimaluse alt, sa"
type textarea "Если вы совершите покупку на странице и выберете вариант доставки «Самовывоз»,"
type textarea "Kui sooritada lehel ost ja valida "Tulen ise järgi" transpordi võimaluse alt, s…"
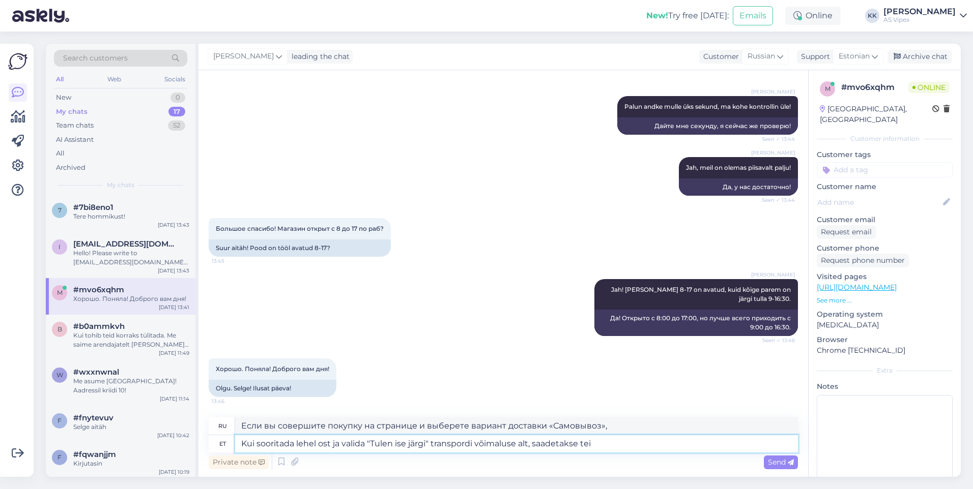
type textarea "Если вы совершите покупку на странице и выберете «Самовывоз» в качестве вариант…"
type textarea "Kui sooritada lehel ost ja valida "Tulen ise järgi" transpordi võimaluse alt, s…"
type textarea "Если вы совершите покупку на сайте и выберете вариант доставки «Самовывоз», вам…"
type textarea "Kui sooritada lehel ost ja valida "Tulen ise järgi" transpordi võimaluse alt, s…"
type textarea "Если вы совершите покупку на странице и выберете вариант доставки «Заберу сам»,…"
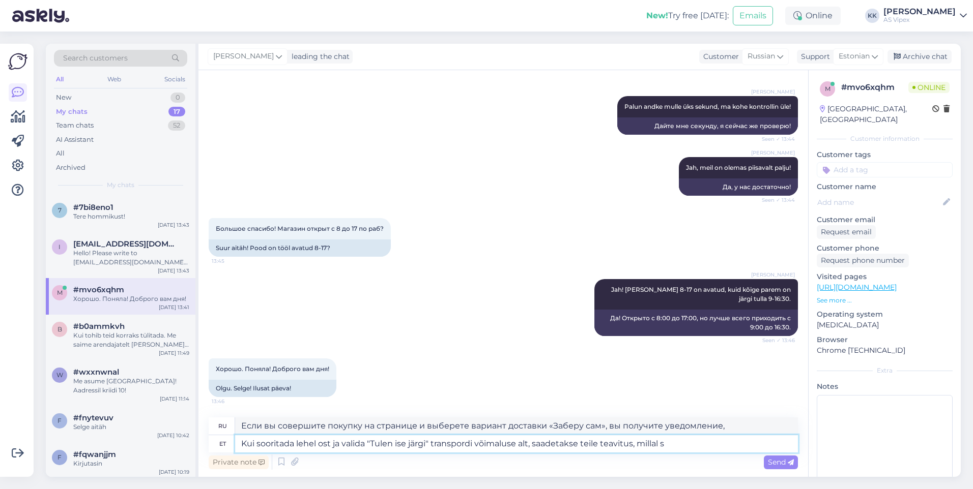
type textarea "Kui sooritada lehel ost ja valida "Tulen ise järgi" transpordi võimaluse alt, s…"
type textarea "Если вы совершите покупку на странице и выберете вариант доставки «Заберу сам»,…"
type textarea "Kui sooritada lehel ost ja valida "Tulen ise järgi" transpordi võimaluse alt, s…"
type textarea "Если вы совершите покупку на странице и выберете вариант доставки «Самовывоз», …"
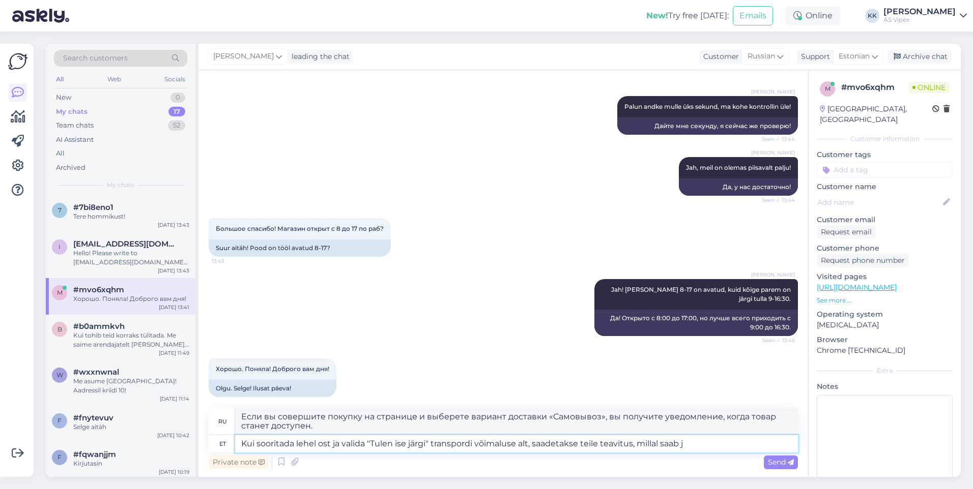
scroll to position [285, 0]
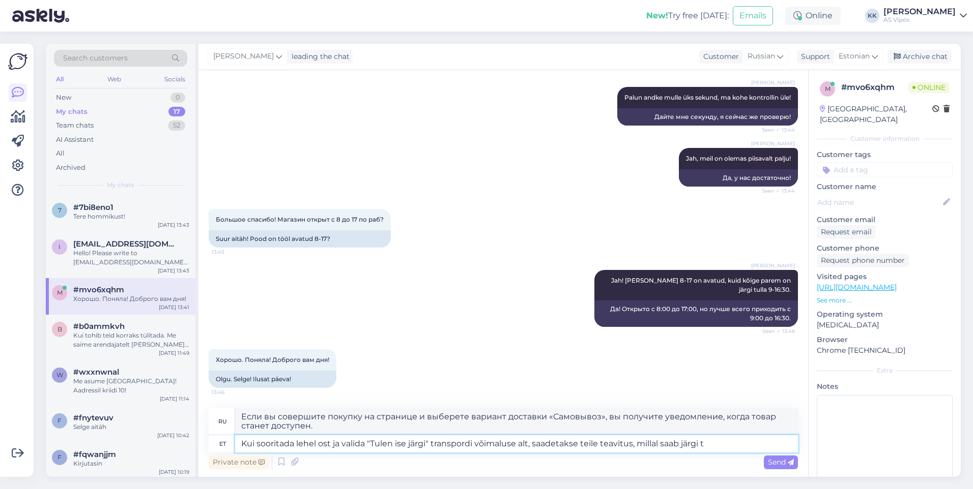
type textarea "Kui sooritada lehel ost ja valida "Tulen ise järgi" transpordi võimaluse alt, s…"
type textarea "Если вы совершите покупку на сайте и выберете вариант доставки «Заберу сам», вы…"
type textarea "Kui sooritada lehel ost ja valida "Tulen ise järgi" transpordi võimaluse alt, s…"
type textarea "Если вы совершите покупку на странице и выберете «Заберу сам» в опции транспорт…"
type textarea "Kui sooritada lehel ost ja valida "Tulen ise järgi" transpordi võimaluse alt, s…"
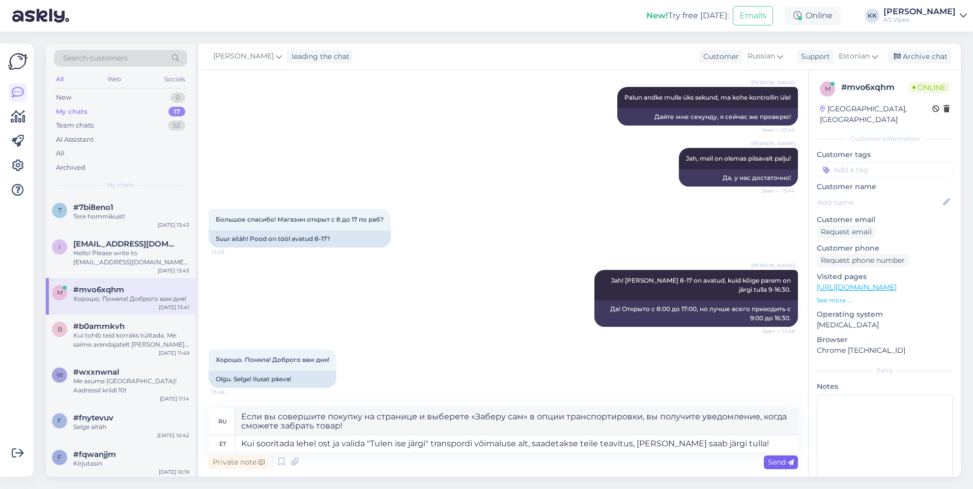
click at [770, 460] on span "Send" at bounding box center [781, 462] width 26 height 9
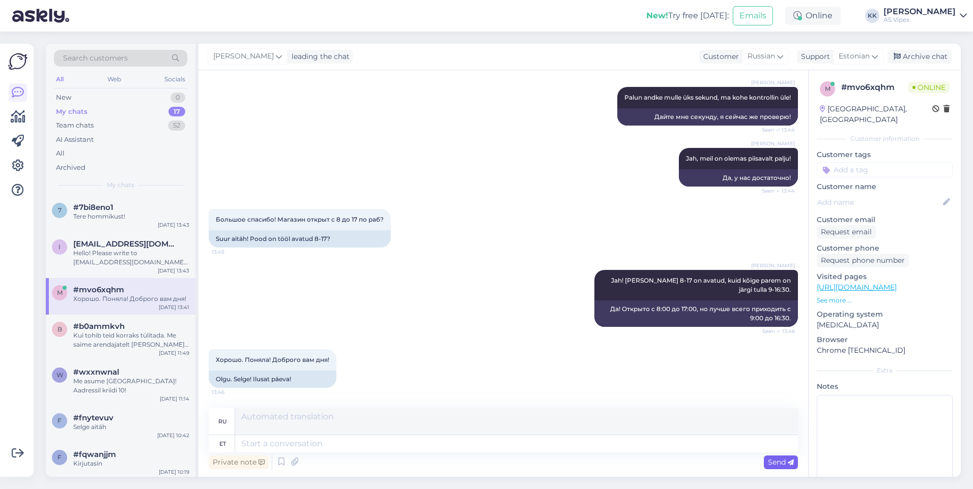
scroll to position [365, 0]
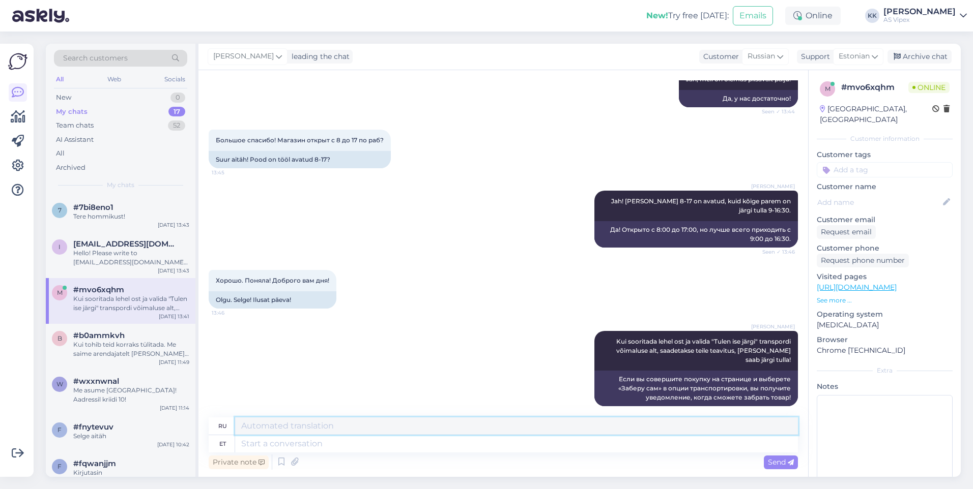
click at [534, 434] on textarea at bounding box center [516, 426] width 563 height 17
click at [529, 442] on textarea at bounding box center [516, 443] width 563 height 17
type textarea "Ilusat"
type textarea "Красивый"
type textarea "Ilusat päeva"
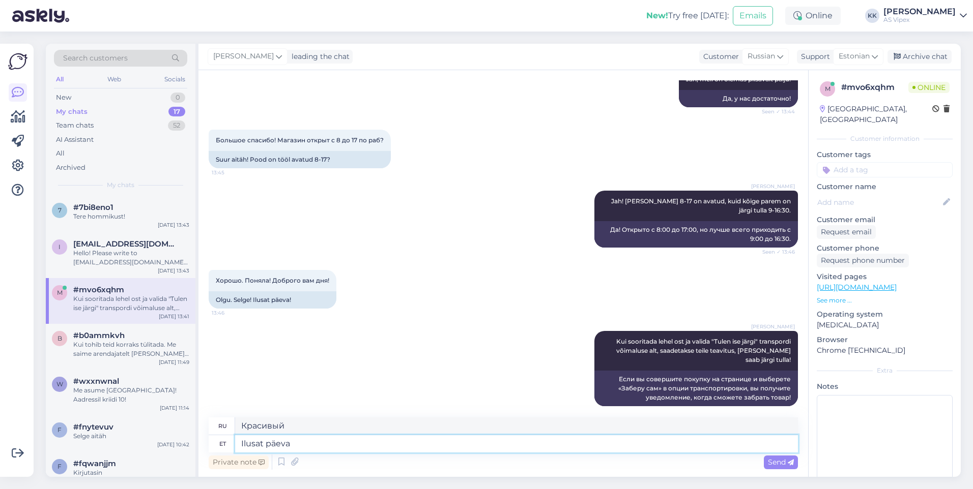
type textarea "Хорошего дня"
type textarea "Ilusat päeva"
type textarea "U"
type textarea "Ilusat"
type textarea "Красивый"
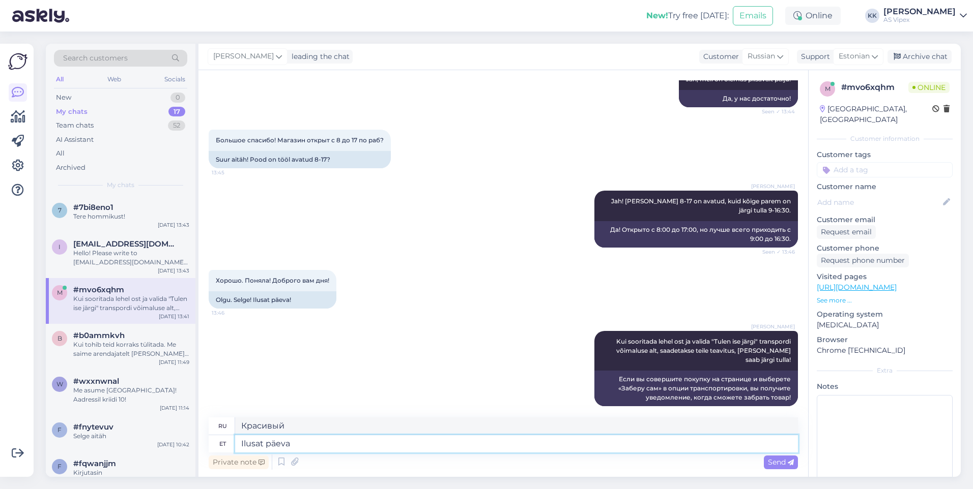
type textarea "Ilusat päeva!"
type textarea "Хорошего дня!"
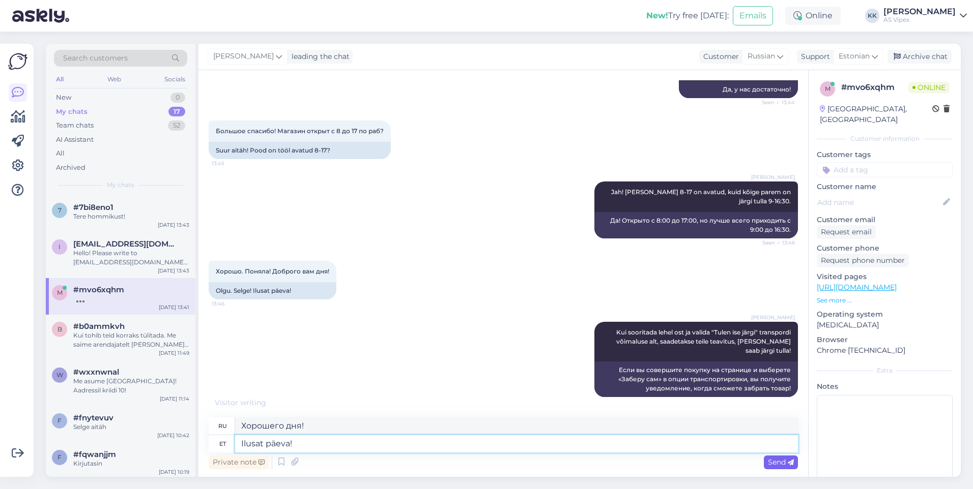
type textarea "Ilusat päeva!"
click at [768, 460] on span "Send" at bounding box center [781, 462] width 26 height 9
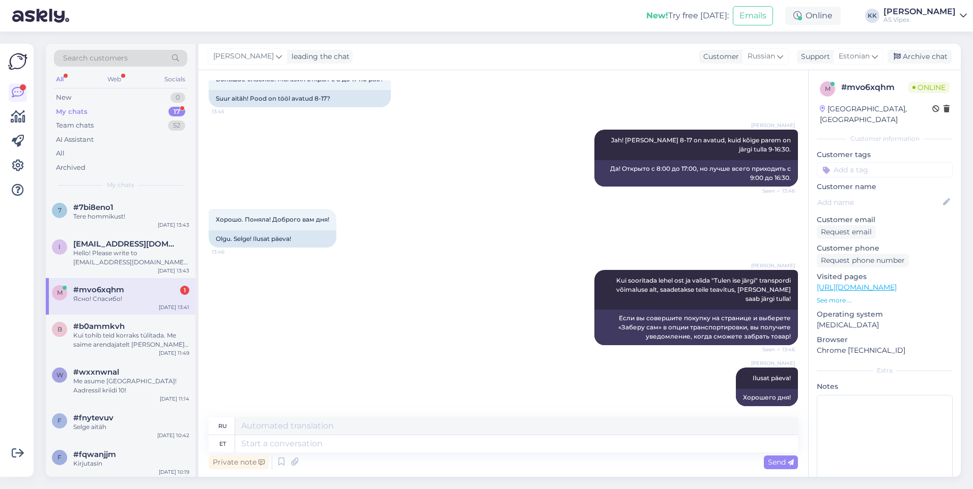
scroll to position [487, 0]
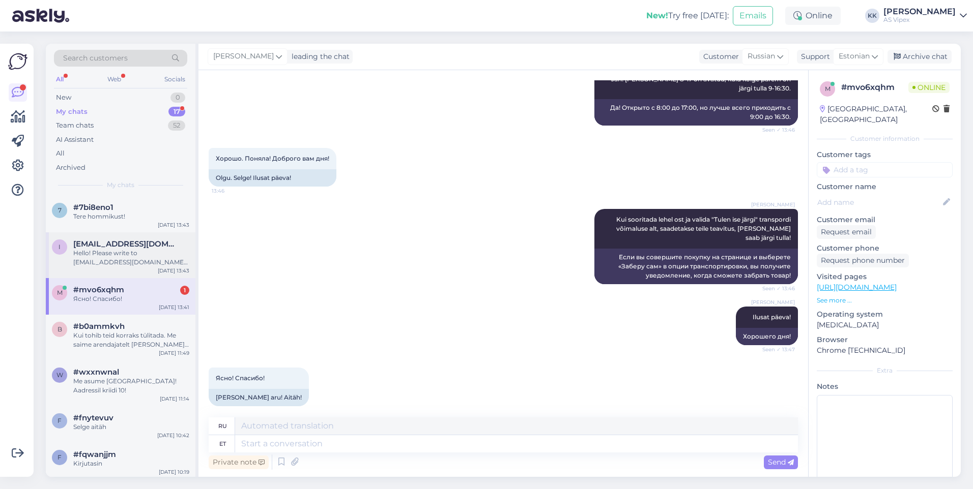
click at [133, 249] on div "Hello! Please write to [EMAIL_ADDRESS][DOMAIN_NAME] with your request!" at bounding box center [131, 258] width 116 height 18
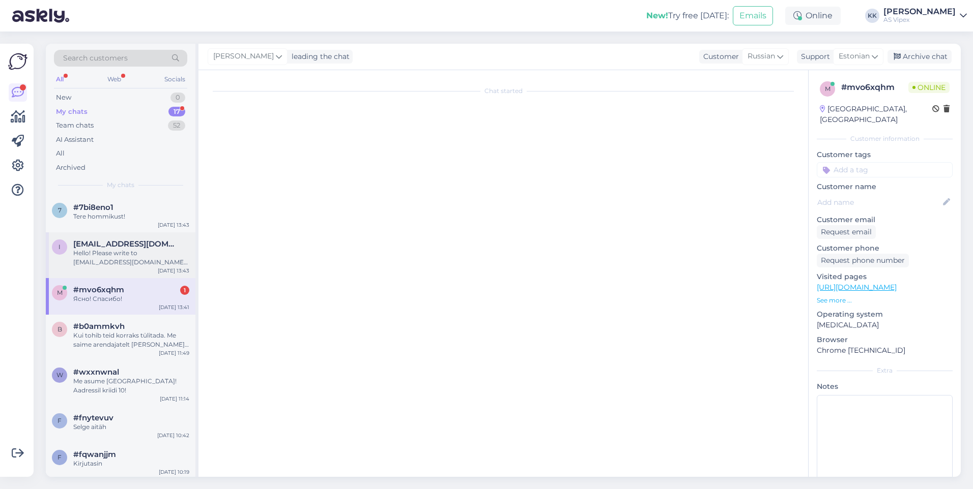
scroll to position [0, 0]
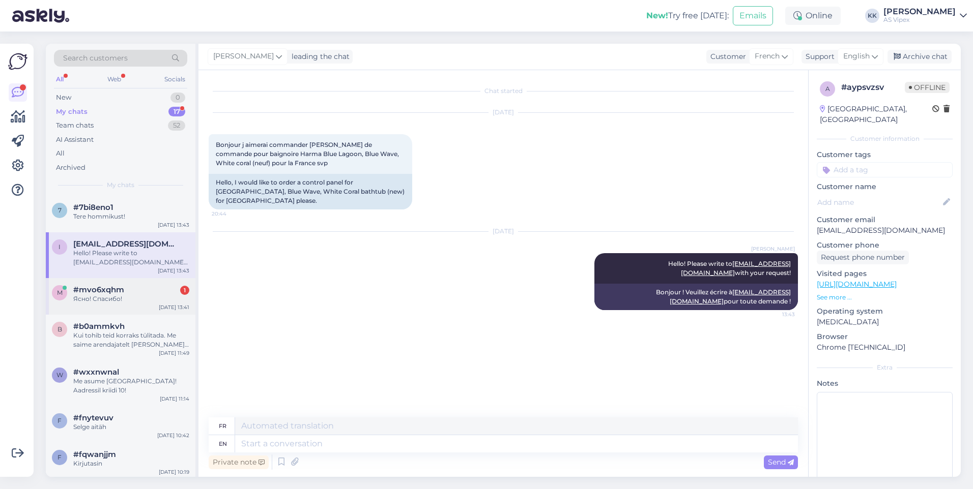
click at [104, 291] on span "#mvo6xqhm" at bounding box center [98, 289] width 51 height 9
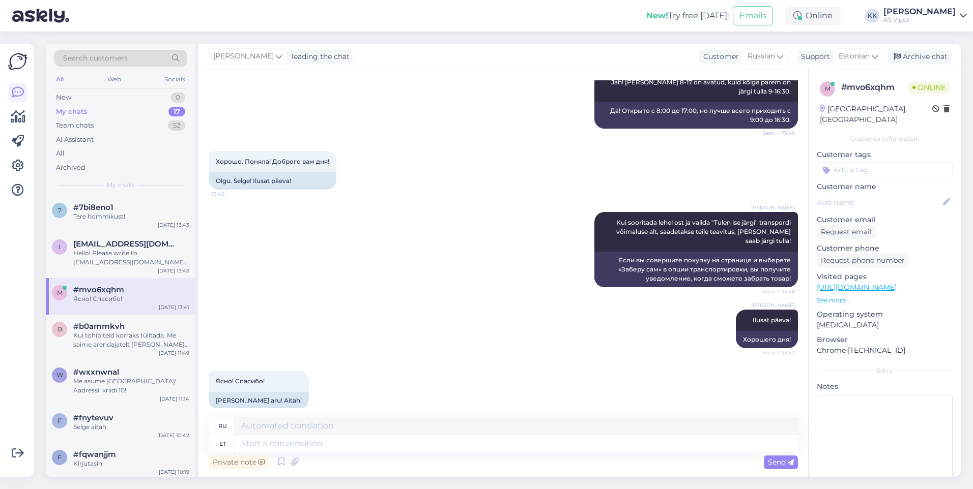
scroll to position [487, 0]
